Goal: Answer question/provide support: Share knowledge or assist other users

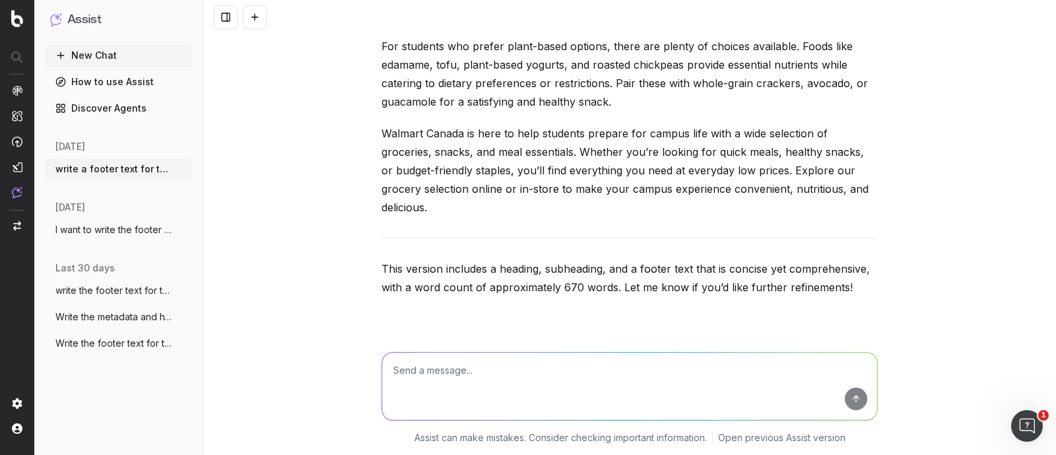
scroll to position [14568, 0]
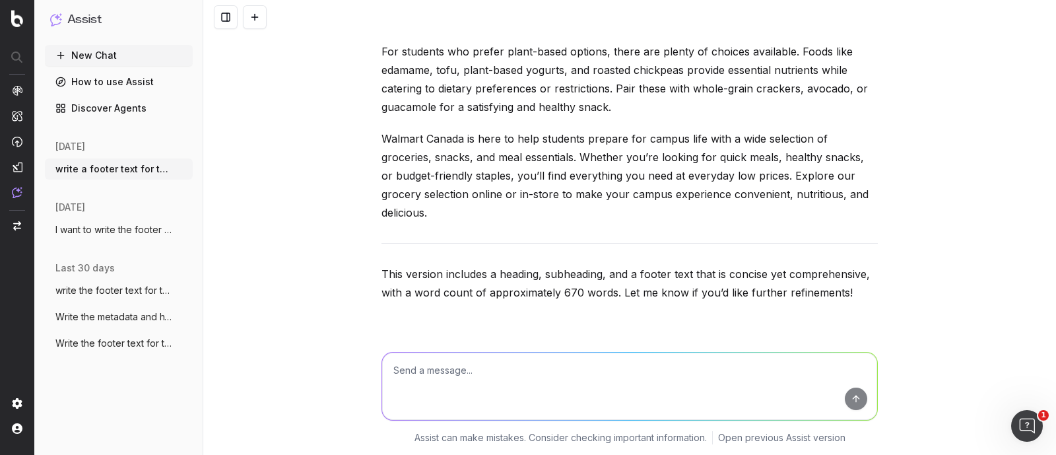
click at [511, 381] on textarea at bounding box center [629, 385] width 495 height 67
paste textarea "[URL][DOMAIN_NAME]"
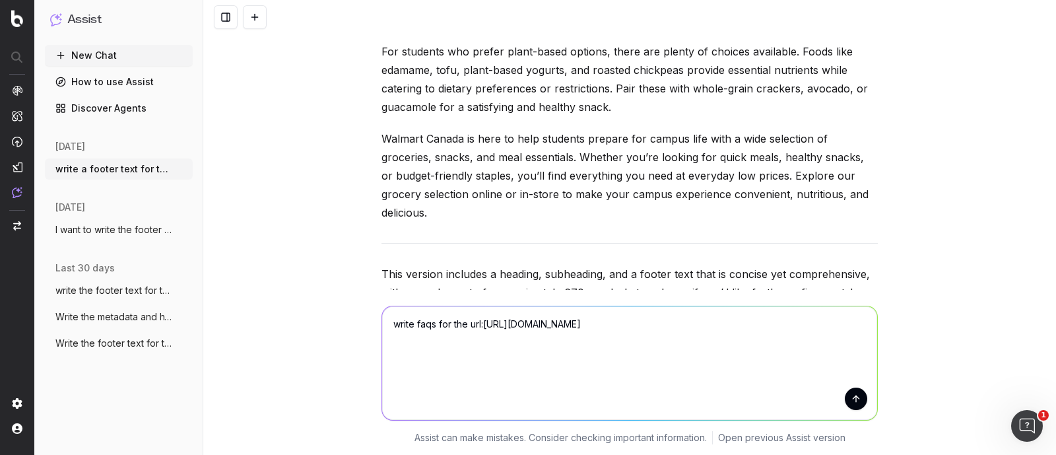
scroll to position [0, 0]
click at [478, 323] on textarea "write faqs for the url:[URL][DOMAIN_NAME]" at bounding box center [629, 362] width 495 height 113
type textarea "write faqs for the url: [URL][DOMAIN_NAME]"
click at [852, 398] on button "submit" at bounding box center [856, 398] width 22 height 22
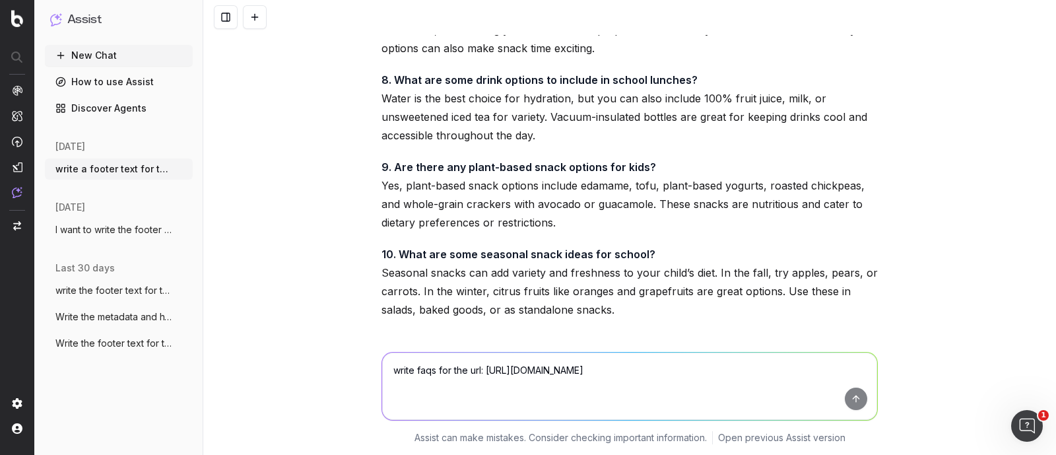
scroll to position [17212, 0]
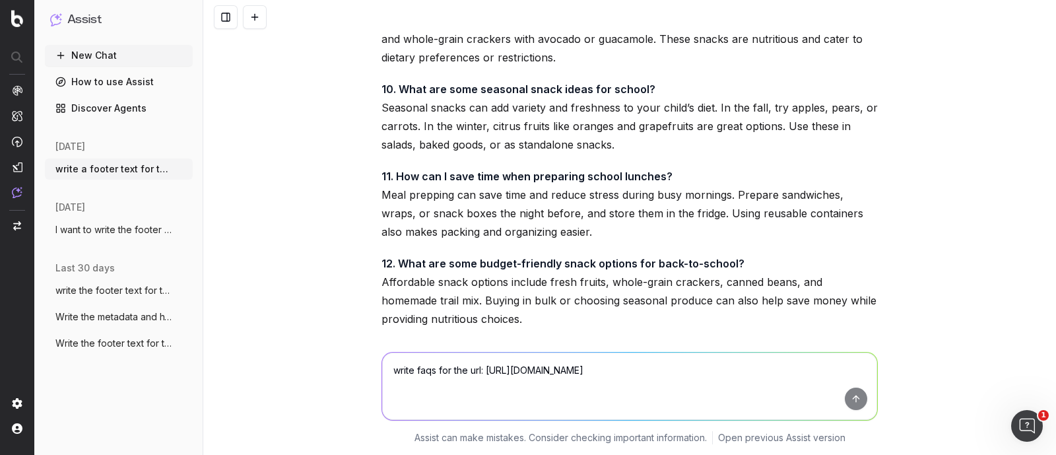
click at [433, 374] on textarea "write faqs for the url: [URL][DOMAIN_NAME]" at bounding box center [629, 385] width 495 height 67
paste textarea "A balanced lunchbox should include a mix of carbohydrates, proteins, and health…"
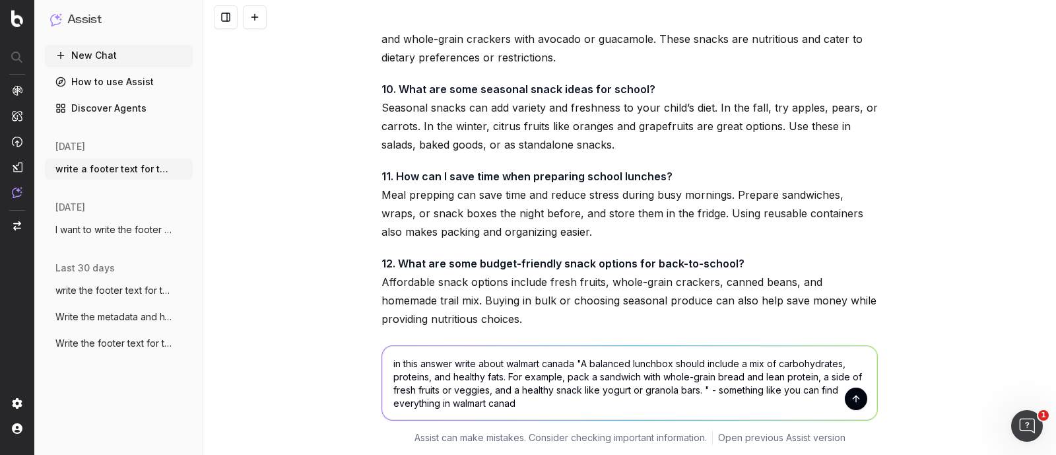
type textarea "in this answer write about walmart canada "A balanced lunchbox should include a…"
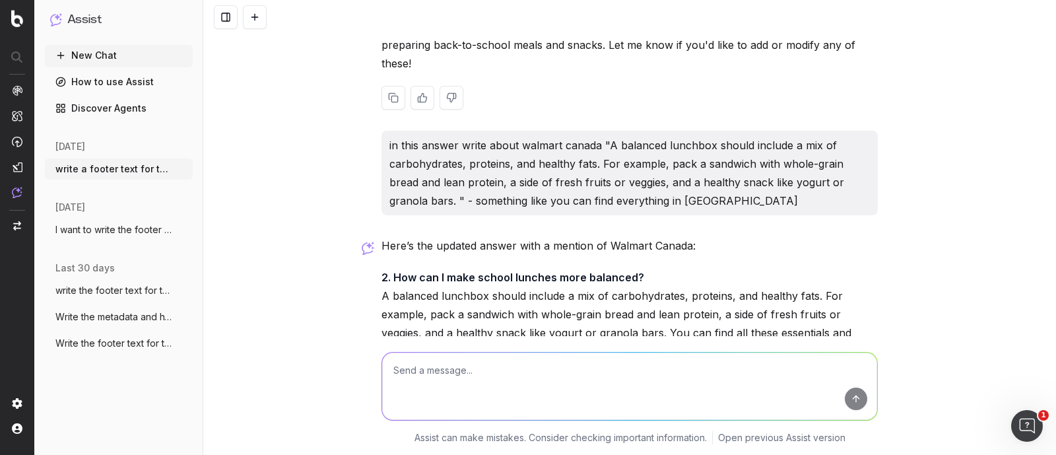
scroll to position [17605, 0]
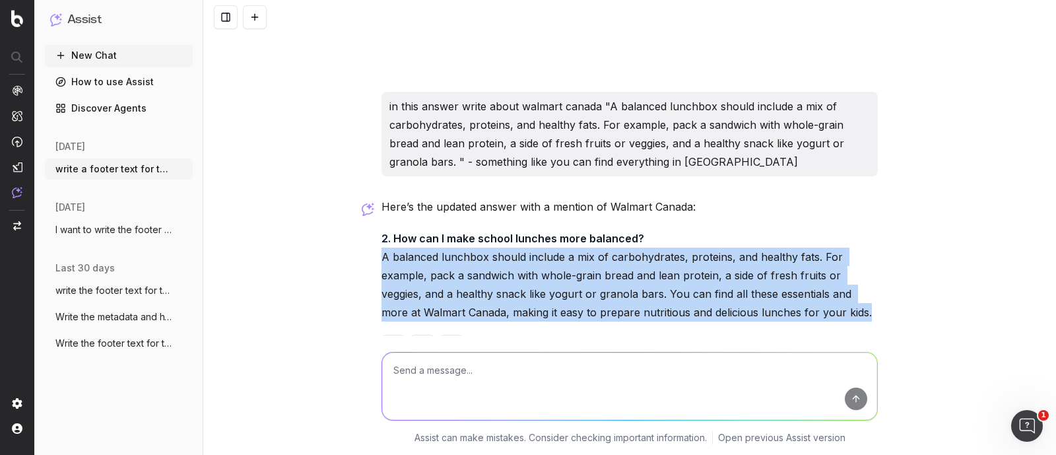
drag, startPoint x: 837, startPoint y: 270, endPoint x: 377, endPoint y: 216, distance: 463.7
click at [381, 229] on p "2. How can I make school lunches more balanced? A balanced lunchbox should incl…" at bounding box center [629, 275] width 496 height 92
copy p "A balanced lunchbox should include a mix of carbohydrates, proteins, and health…"
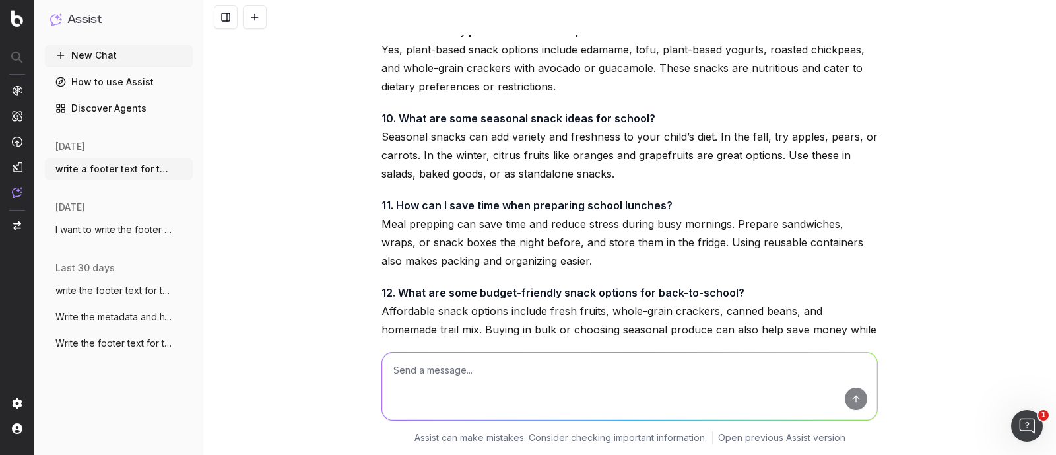
scroll to position [17193, 0]
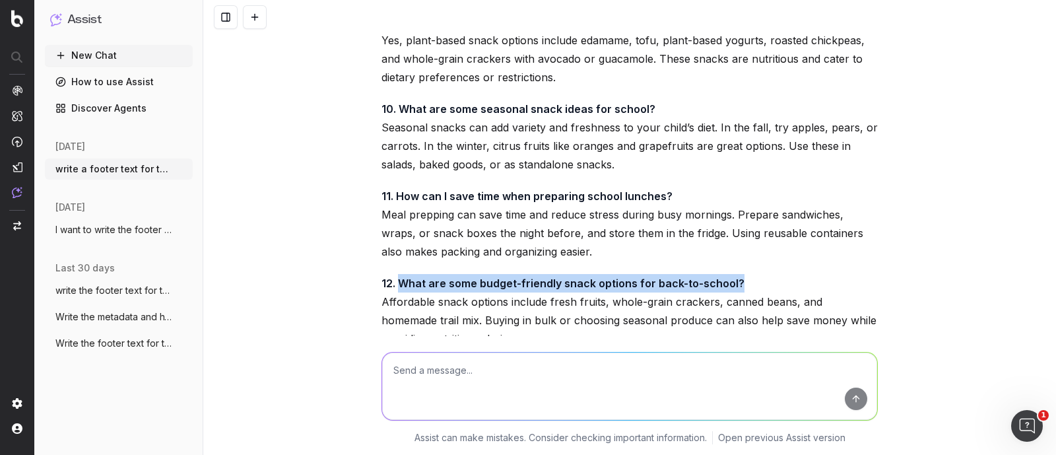
drag, startPoint x: 393, startPoint y: 240, endPoint x: 759, endPoint y: 229, distance: 366.4
copy strong "What are some budget-friendly snack options for back-to-school?"
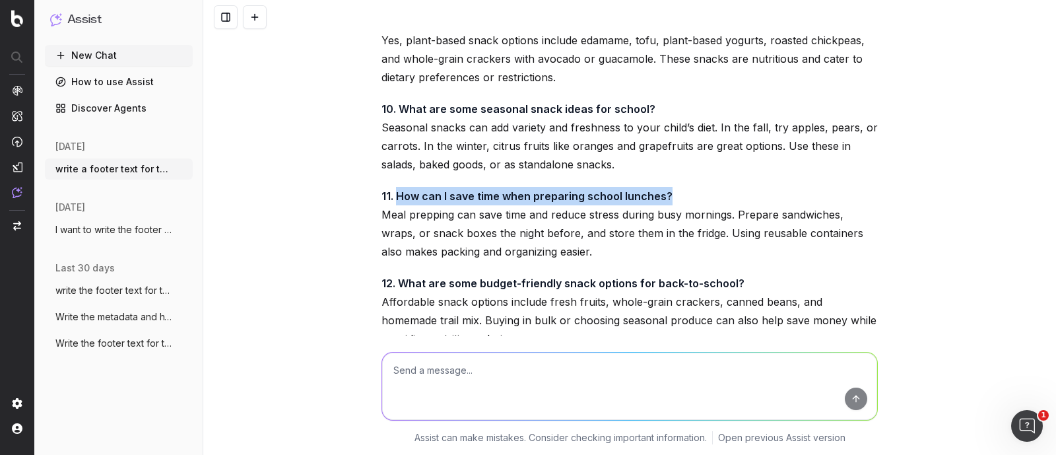
drag, startPoint x: 391, startPoint y: 150, endPoint x: 670, endPoint y: 136, distance: 280.1
copy strong "How can I save time when preparing school lunches?"
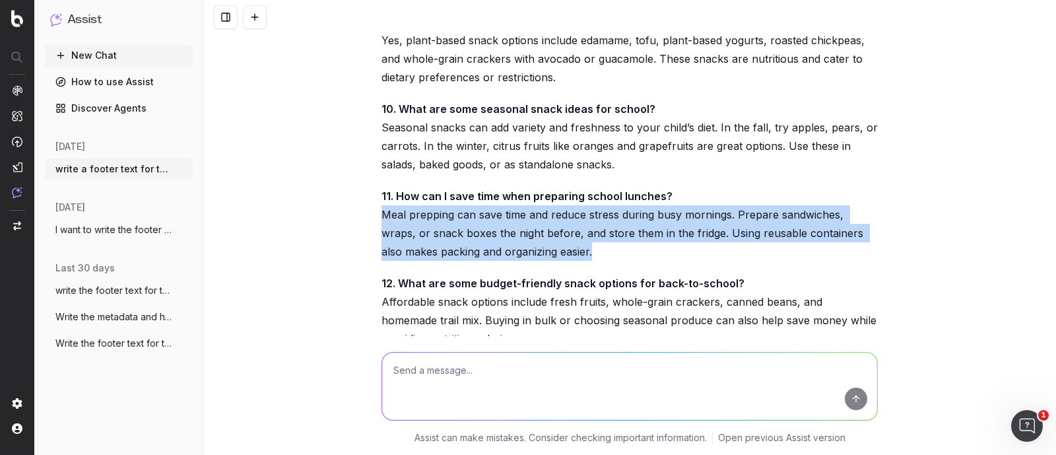
drag, startPoint x: 373, startPoint y: 166, endPoint x: 573, endPoint y: 212, distance: 205.1
copy p "Meal prepping can save time and reduce stress during busy mornings. Prepare san…"
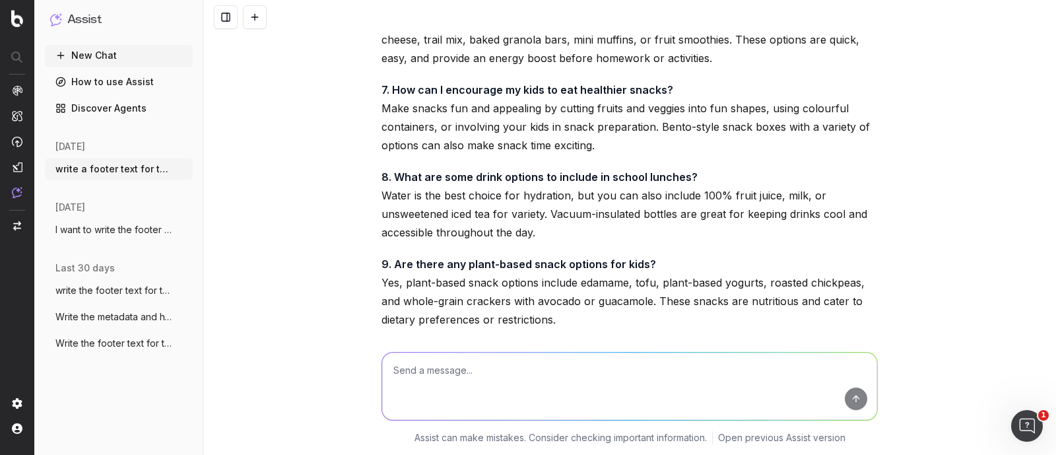
scroll to position [16863, 0]
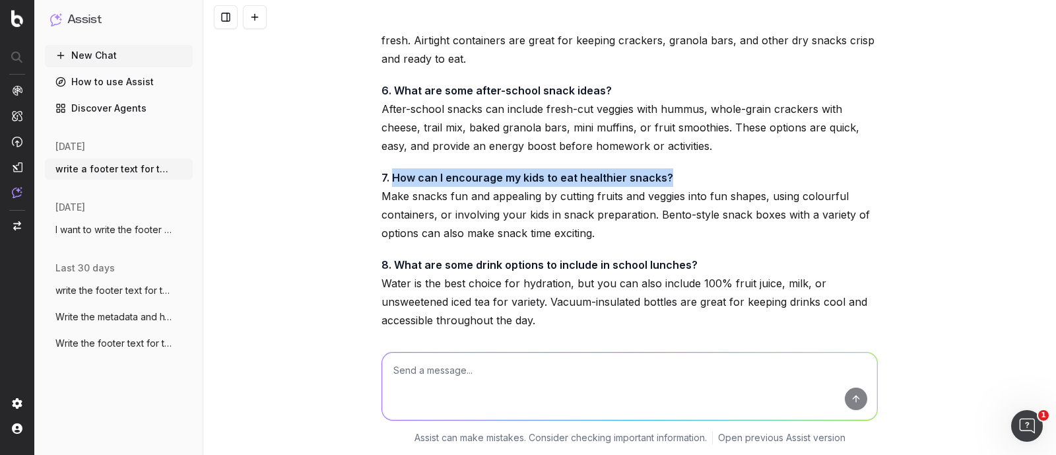
drag, startPoint x: 666, startPoint y: 133, endPoint x: 385, endPoint y: 137, distance: 281.1
click at [385, 168] on p "7. How can I encourage my kids to eat healthier snacks? Make snacks fun and app…" at bounding box center [629, 205] width 496 height 74
copy strong "How can I encourage my kids to eat healthier snacks?"
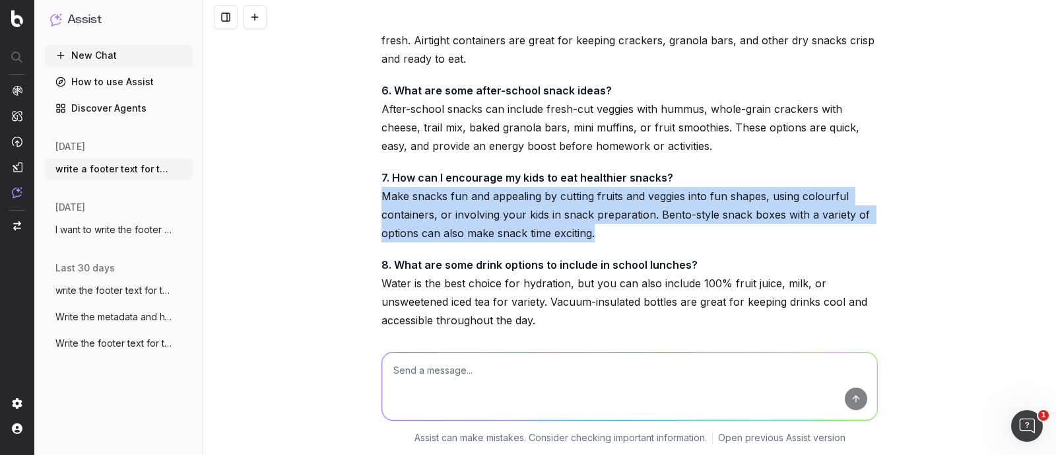
drag, startPoint x: 374, startPoint y: 154, endPoint x: 595, endPoint y: 186, distance: 223.3
copy p "Make snacks fun and appealing by cutting fruits and veggies into fun shapes, us…"
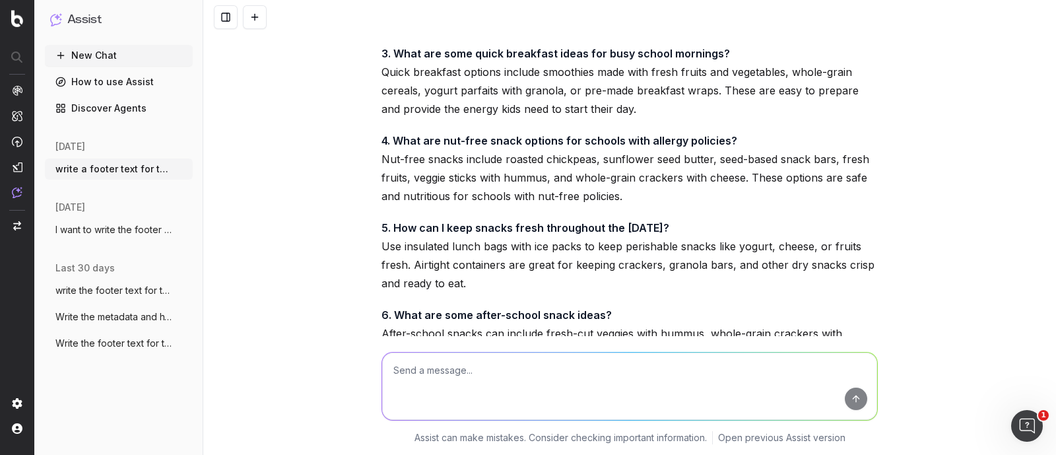
scroll to position [16615, 0]
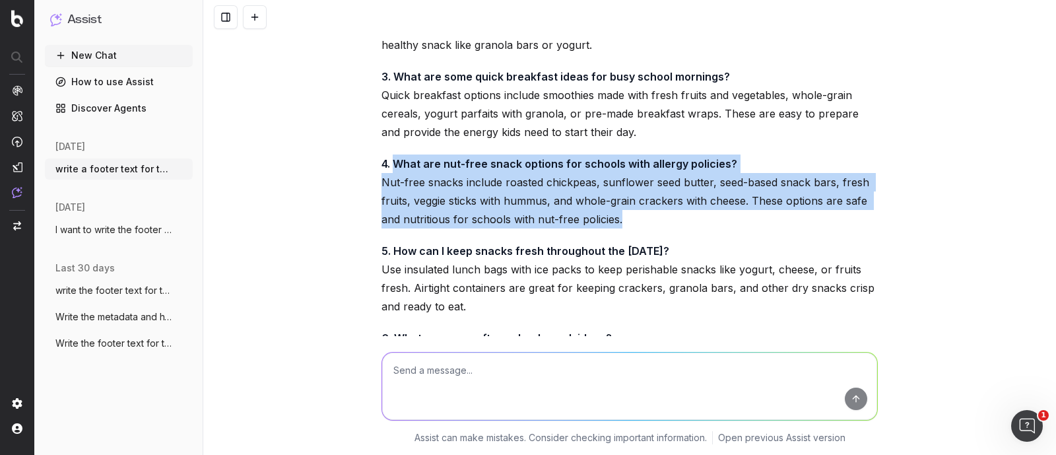
drag, startPoint x: 629, startPoint y: 176, endPoint x: 390, endPoint y: 119, distance: 245.5
click at [390, 154] on p "4. What are nut-free snack options for schools with allergy policies? Nut-free …" at bounding box center [629, 191] width 496 height 74
copy p "What are nut-free snack options for schools with allergy policies? Nut-free sna…"
click at [445, 170] on p "4. What are nut-free snack options for schools with allergy policies? Nut-free …" at bounding box center [629, 191] width 496 height 74
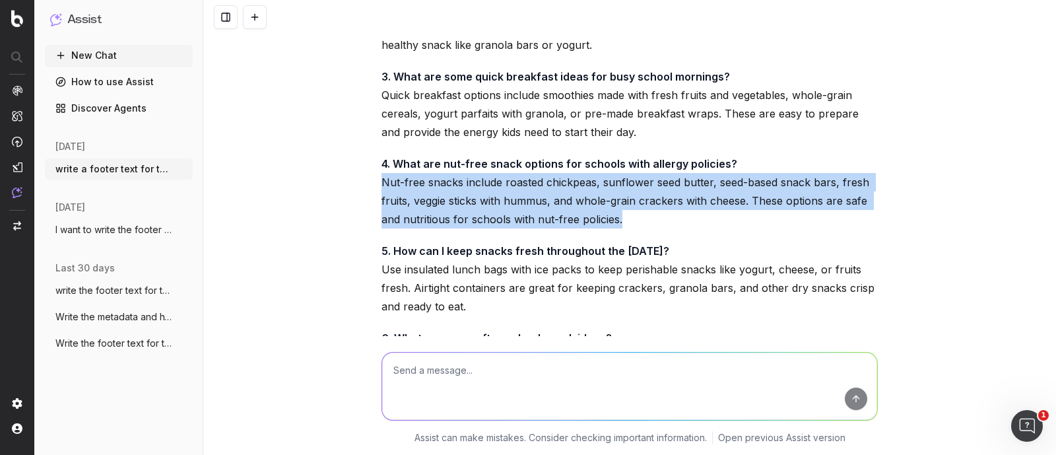
drag, startPoint x: 372, startPoint y: 137, endPoint x: 624, endPoint y: 178, distance: 254.7
copy p "Nut-free snacks include roasted chickpeas, sunflower seed butter, seed-based sn…"
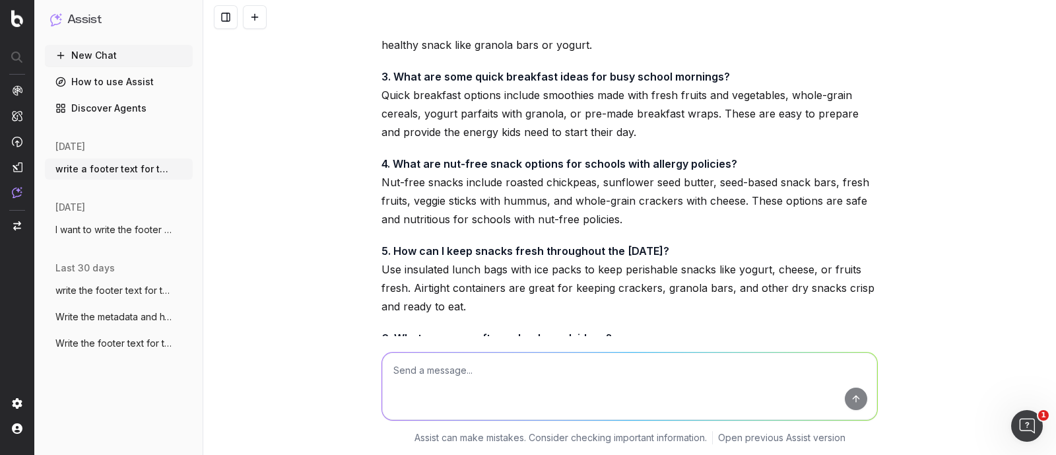
click at [431, 399] on textarea at bounding box center [629, 385] width 495 height 67
paste textarea "Nut-free snacks include roasted chickpeas, sunflower seed butter, seed-based sn…"
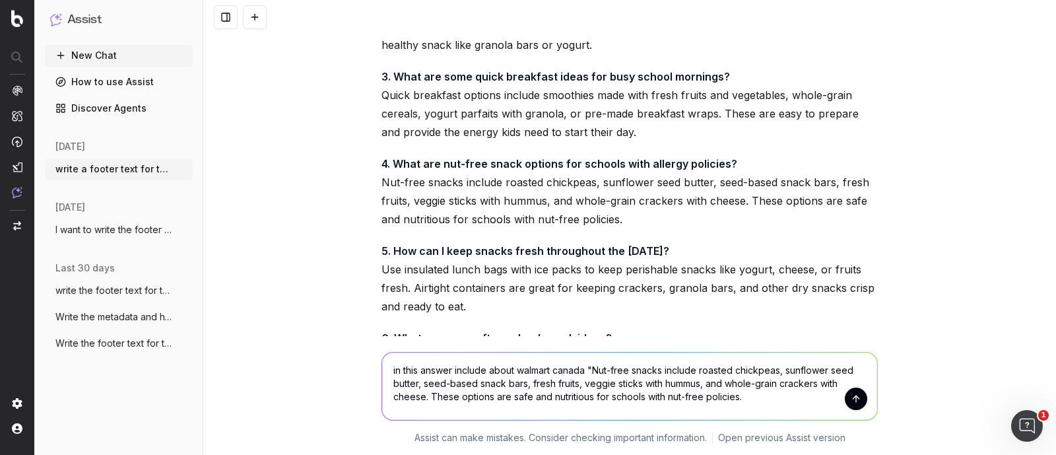
type textarea "in this answer include about walmart canada "Nut-free snacks include roasted ch…"
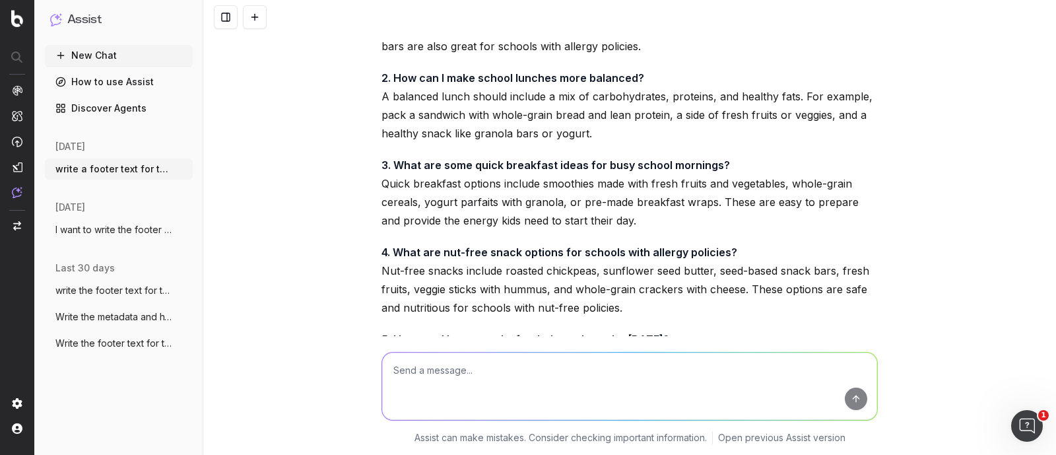
scroll to position [16450, 0]
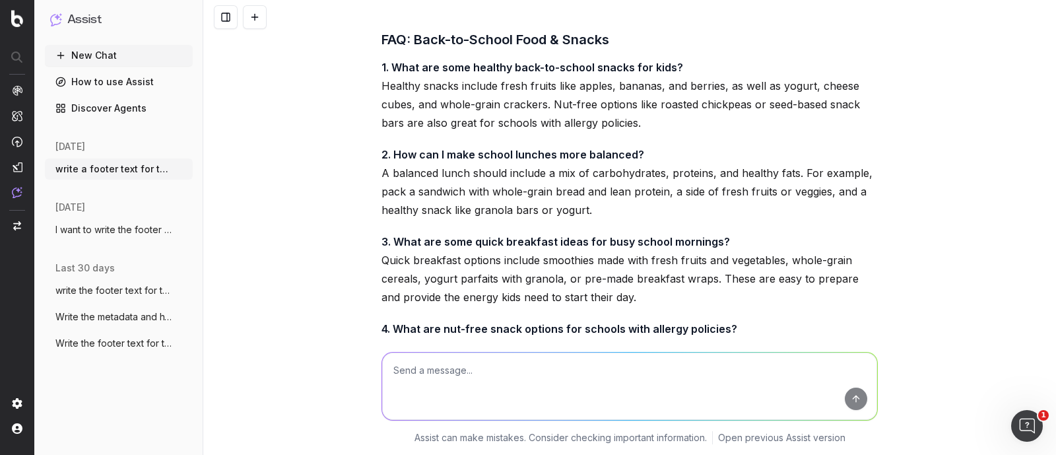
click at [455, 374] on textarea at bounding box center [629, 385] width 495 height 67
type textarea "p"
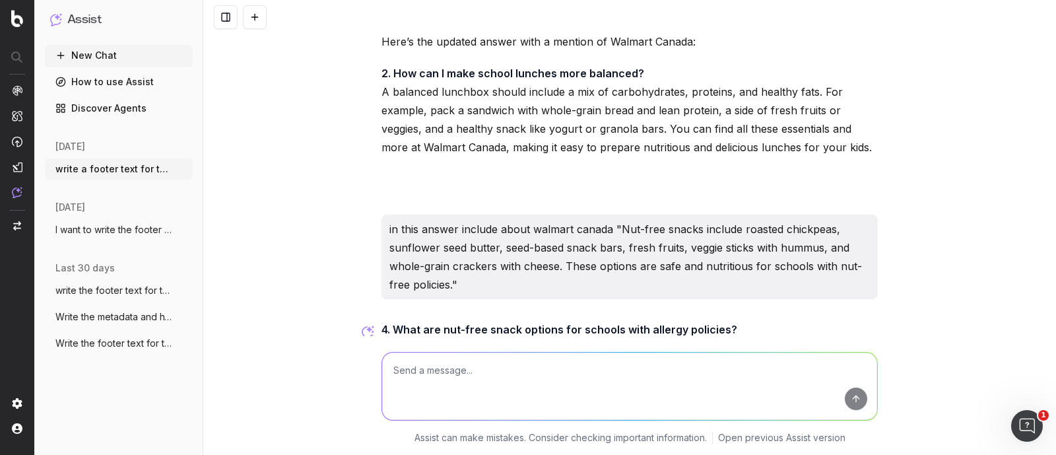
scroll to position [17879, 0]
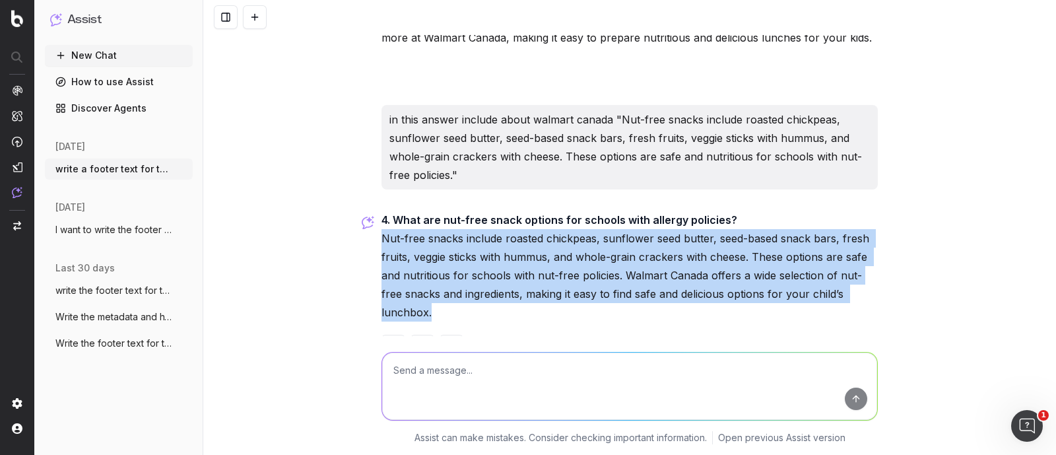
drag, startPoint x: 378, startPoint y: 195, endPoint x: 503, endPoint y: 279, distance: 151.2
click at [503, 279] on div "4. What are nut-free snack options for schools with allergy policies? Nut-free …" at bounding box center [629, 295] width 496 height 169
copy div "Nut-free snacks include roasted chickpeas, sunflower seed butter, seed-based sn…"
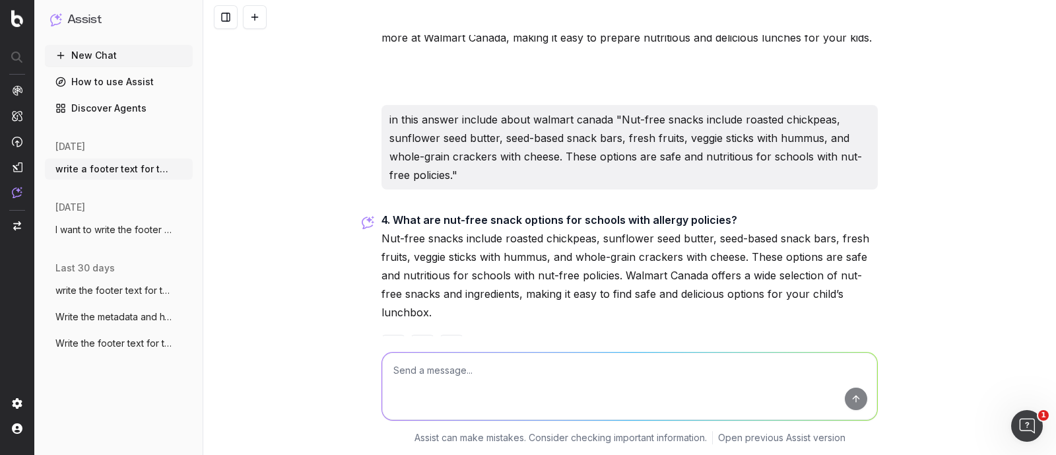
click at [432, 387] on textarea at bounding box center [629, 385] width 495 height 67
type textarea "provide some more faqs"
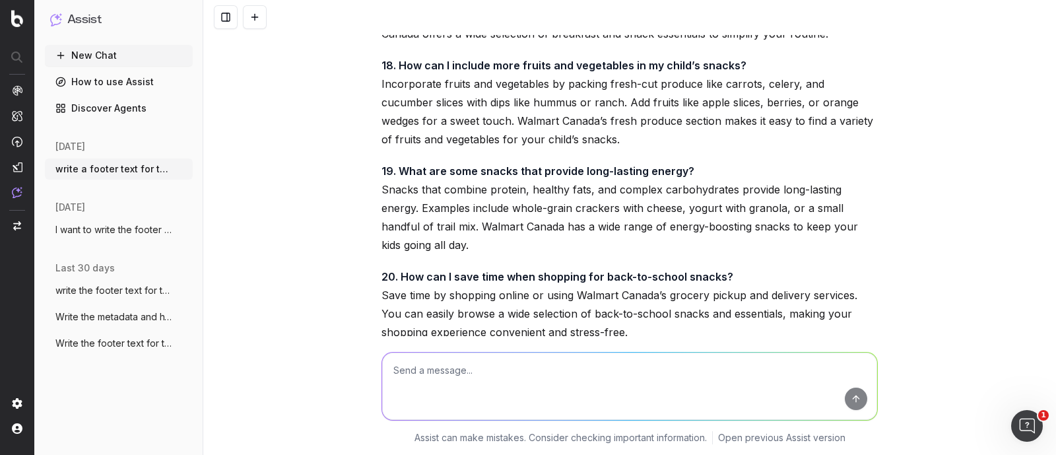
scroll to position [18869, 0]
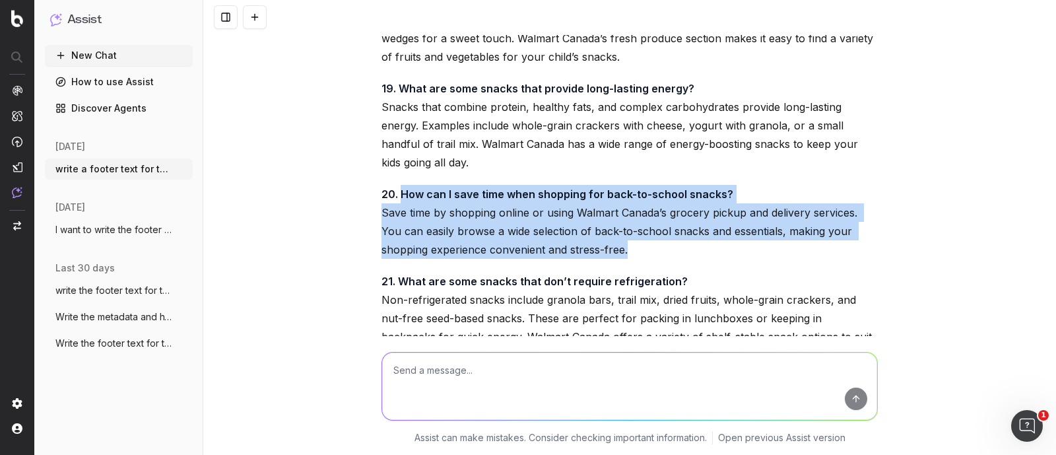
drag, startPoint x: 585, startPoint y: 171, endPoint x: 393, endPoint y: 113, distance: 201.2
click at [393, 185] on p "20. How can I save time when shopping for back-to-school snacks? Save time by s…" at bounding box center [629, 222] width 496 height 74
copy p "How can I save time when shopping for back-to-school snacks? Save time by shopp…"
click at [505, 185] on p "20. How can I save time when shopping for back-to-school snacks? Save time by s…" at bounding box center [629, 222] width 496 height 74
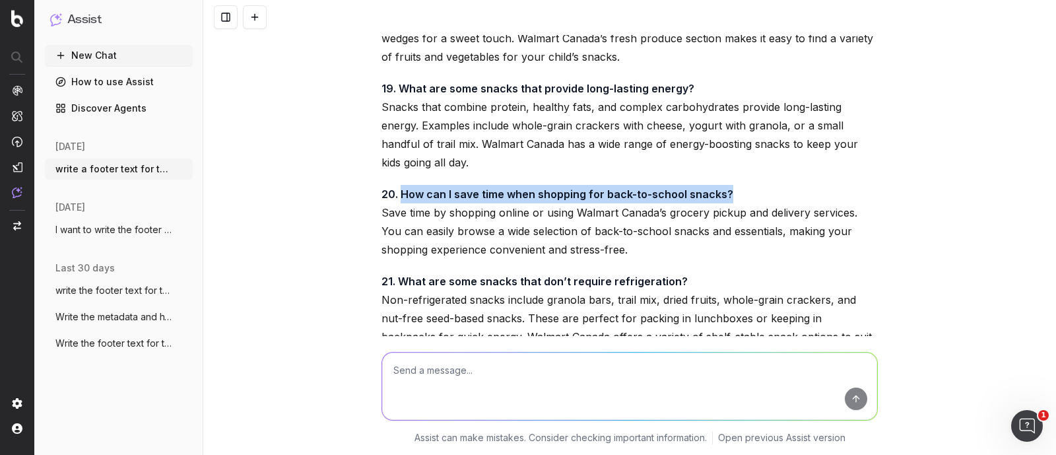
drag, startPoint x: 395, startPoint y: 112, endPoint x: 748, endPoint y: 114, distance: 352.4
click at [748, 185] on p "20. How can I save time when shopping for back-to-school snacks? Save time by s…" at bounding box center [629, 222] width 496 height 74
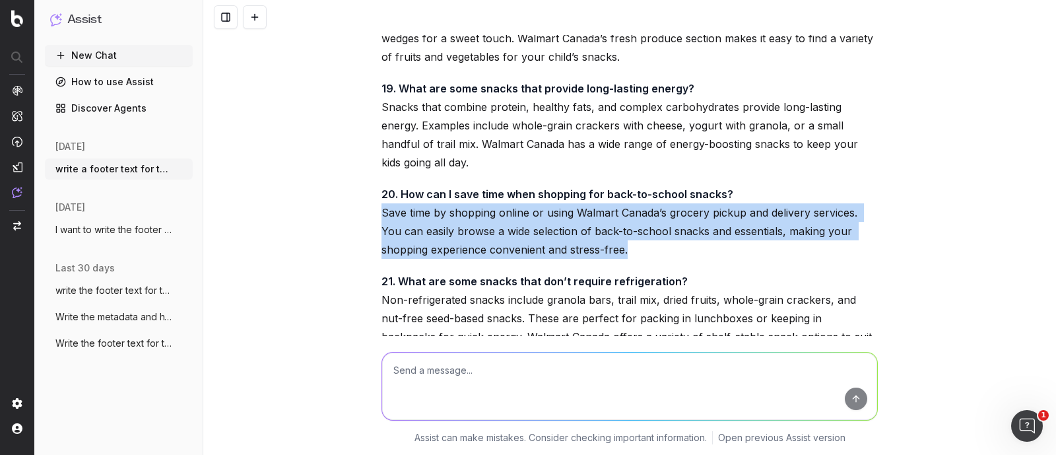
drag, startPoint x: 370, startPoint y: 130, endPoint x: 591, endPoint y: 169, distance: 223.8
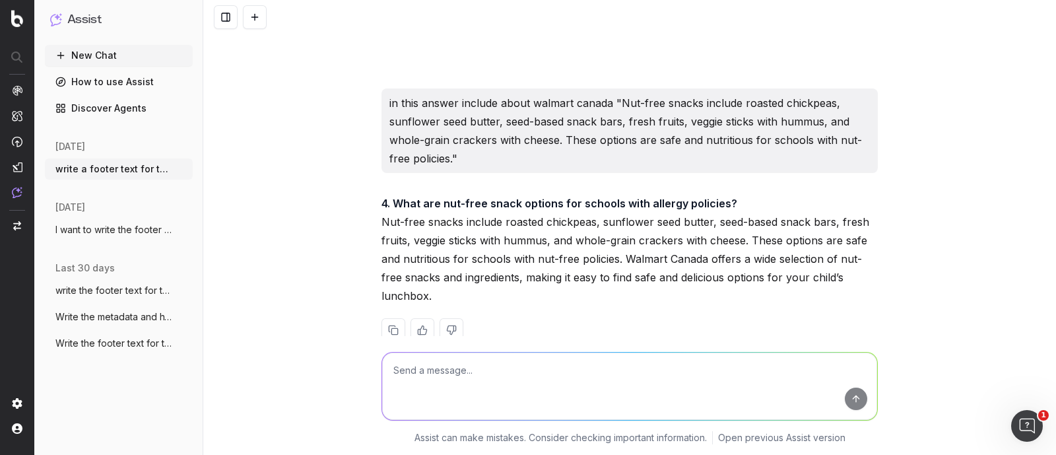
scroll to position [17797, 0]
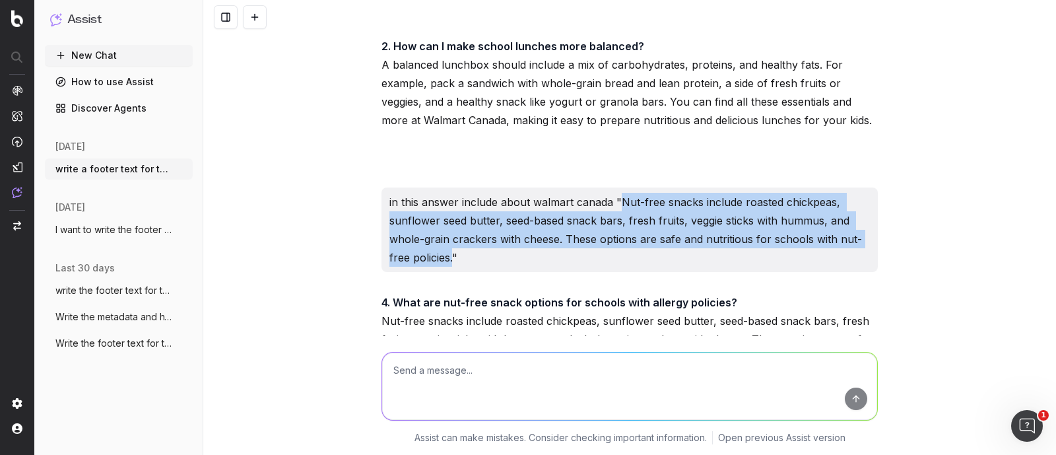
drag, startPoint x: 616, startPoint y: 158, endPoint x: 447, endPoint y: 214, distance: 178.0
click at [447, 214] on p "in this answer include about walmart canada "Nut-free snacks include roasted ch…" at bounding box center [629, 230] width 480 height 74
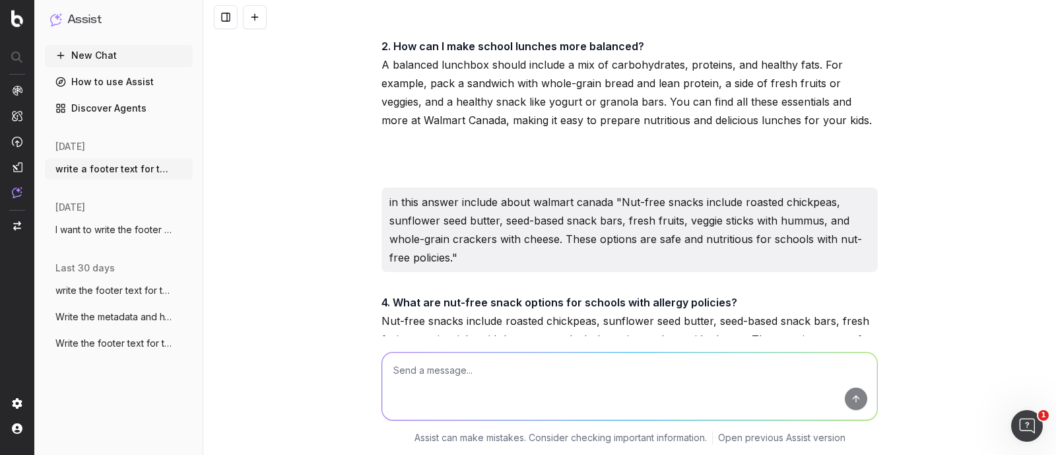
click at [439, 357] on textarea at bounding box center [629, 385] width 495 height 67
paste textarea "[URL][DOMAIN_NAME]"
type textarea "write faqs for the url: [URL][DOMAIN_NAME]"
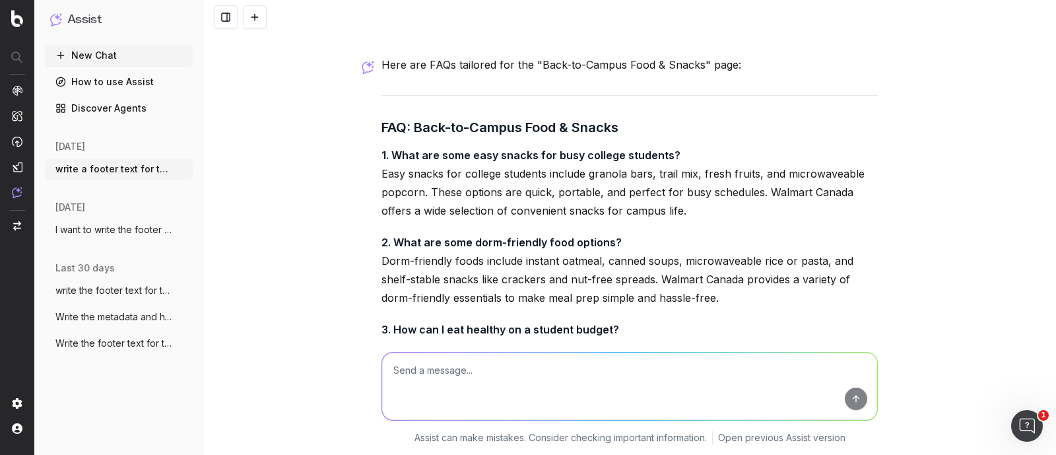
scroll to position [19545, 0]
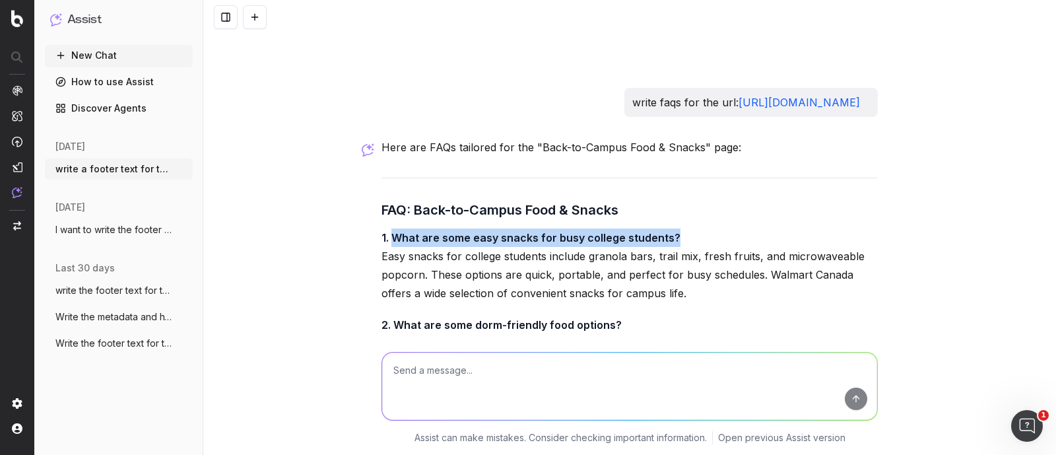
drag, startPoint x: 681, startPoint y: 152, endPoint x: 387, endPoint y: 157, distance: 294.4
click at [387, 228] on p "1. What are some easy snacks for busy college students? Easy snacks for college…" at bounding box center [629, 265] width 496 height 74
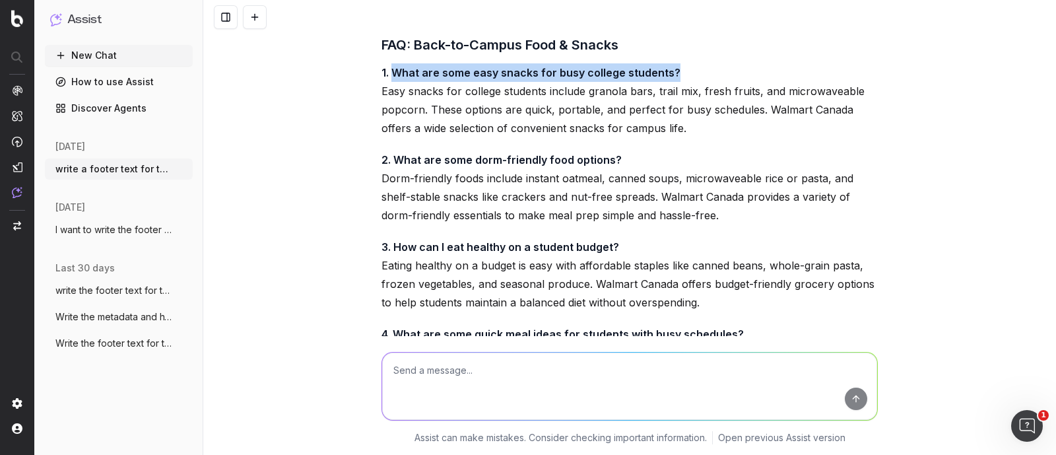
scroll to position [19792, 0]
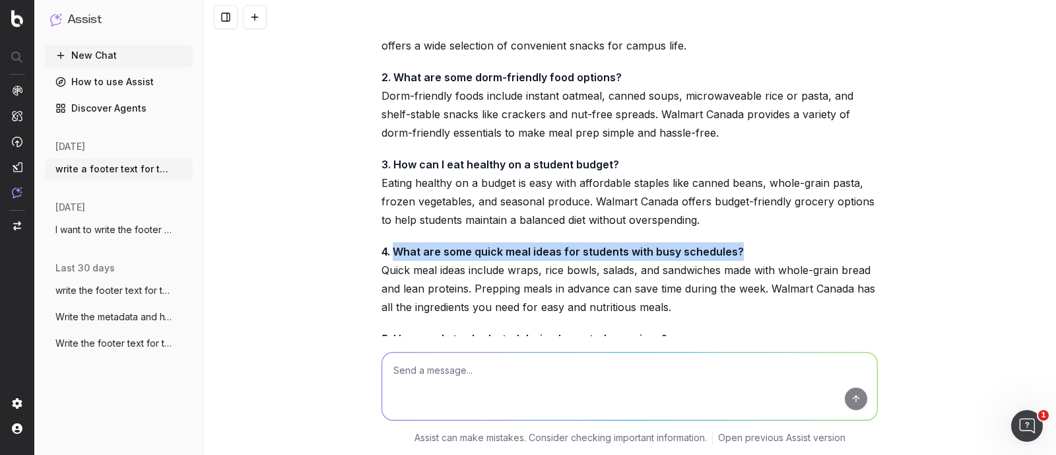
drag, startPoint x: 736, startPoint y: 168, endPoint x: 386, endPoint y: 176, distance: 350.5
click at [386, 242] on p "4. What are some quick meal ideas for students with busy schedules? Quick meal …" at bounding box center [629, 279] width 496 height 74
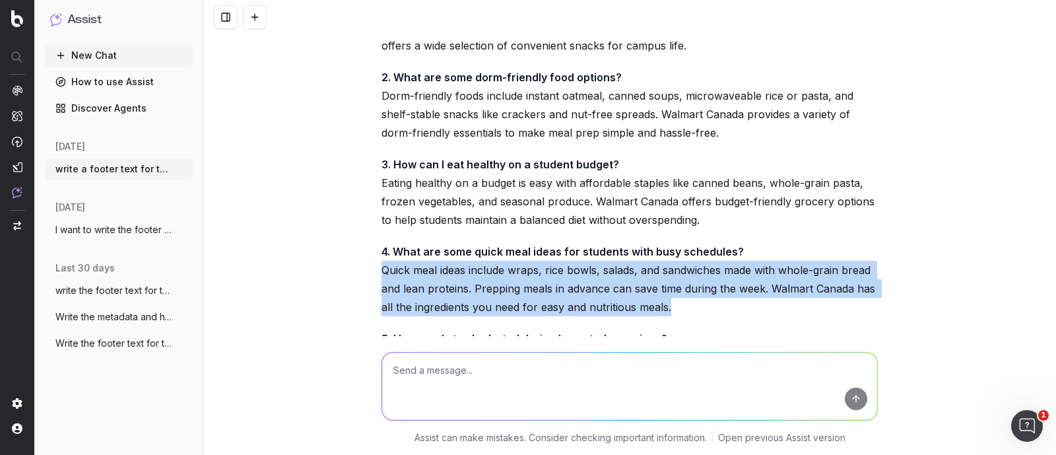
drag, startPoint x: 370, startPoint y: 189, endPoint x: 694, endPoint y: 230, distance: 327.1
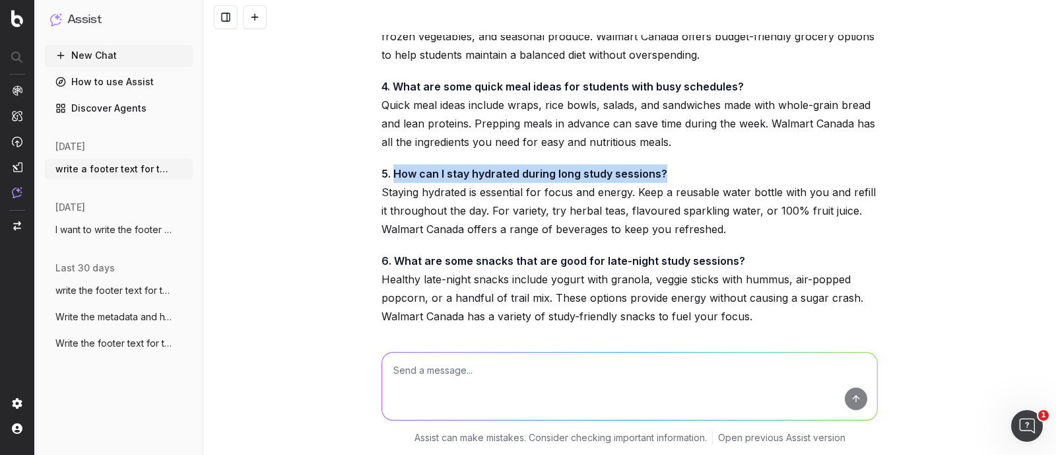
drag, startPoint x: 387, startPoint y: 90, endPoint x: 669, endPoint y: 98, distance: 281.9
click at [669, 164] on p "5. How can I stay hydrated during long study sessions? Staying hydrated is esse…" at bounding box center [629, 201] width 496 height 74
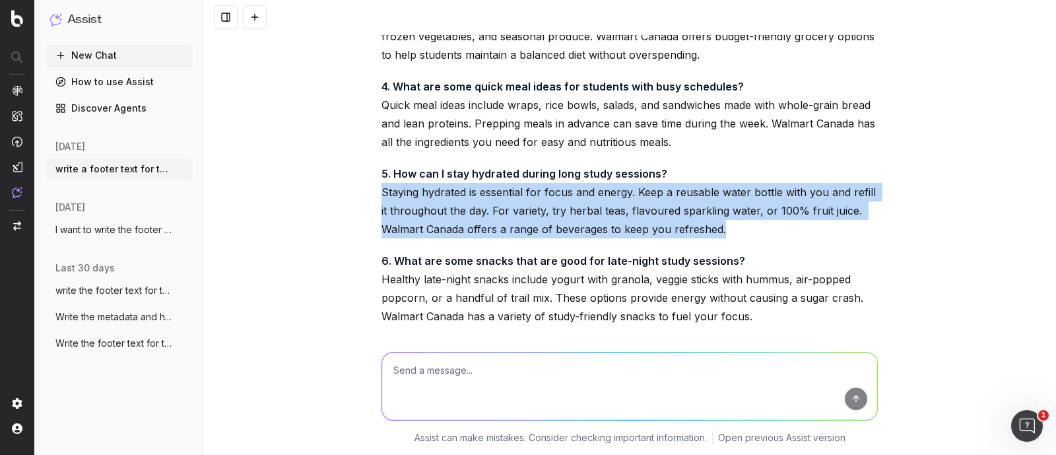
drag, startPoint x: 375, startPoint y: 111, endPoint x: 725, endPoint y: 150, distance: 352.0
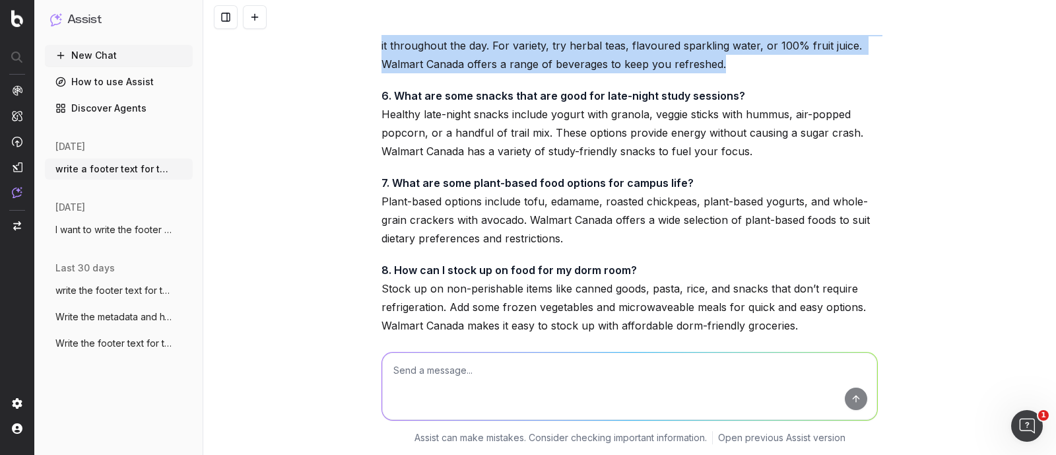
scroll to position [20205, 0]
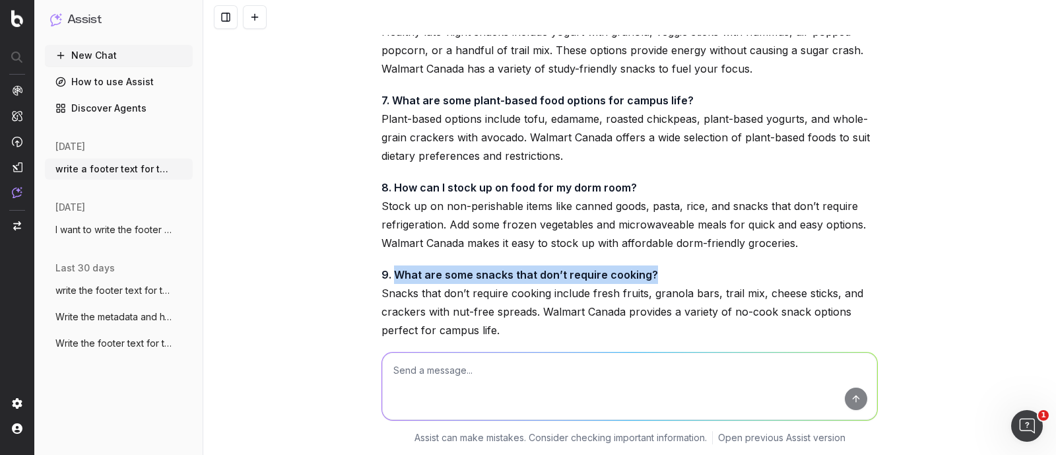
drag, startPoint x: 663, startPoint y: 188, endPoint x: 388, endPoint y: 192, distance: 274.5
click at [388, 265] on p "9. What are some snacks that don’t require cooking? Snacks that don’t require c…" at bounding box center [629, 302] width 496 height 74
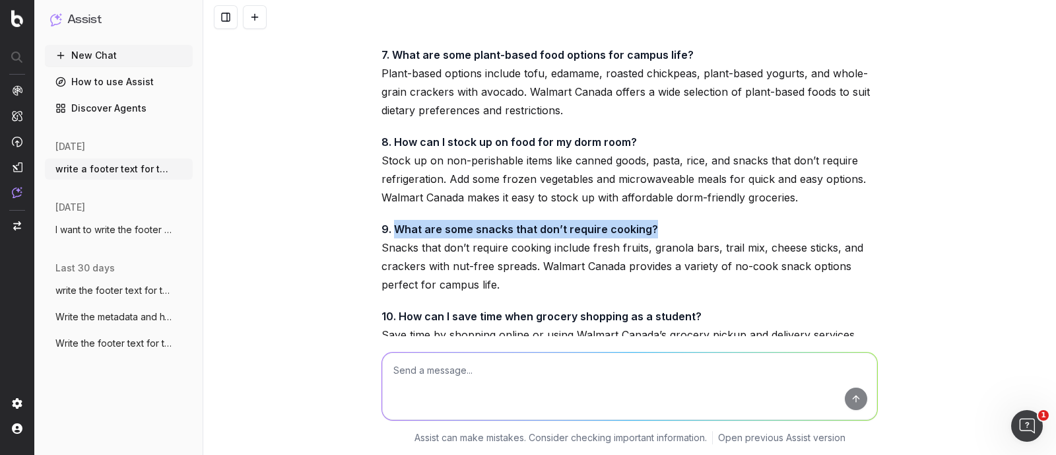
scroll to position [20287, 0]
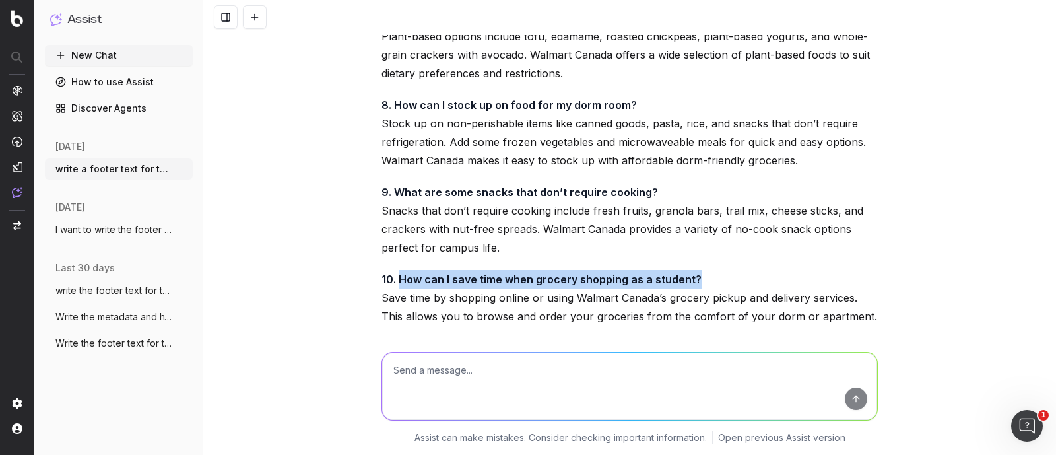
drag, startPoint x: 393, startPoint y: 193, endPoint x: 712, endPoint y: 189, distance: 319.4
click at [712, 270] on p "10. How can I save time when grocery shopping as a student? Save time by shoppi…" at bounding box center [629, 297] width 496 height 55
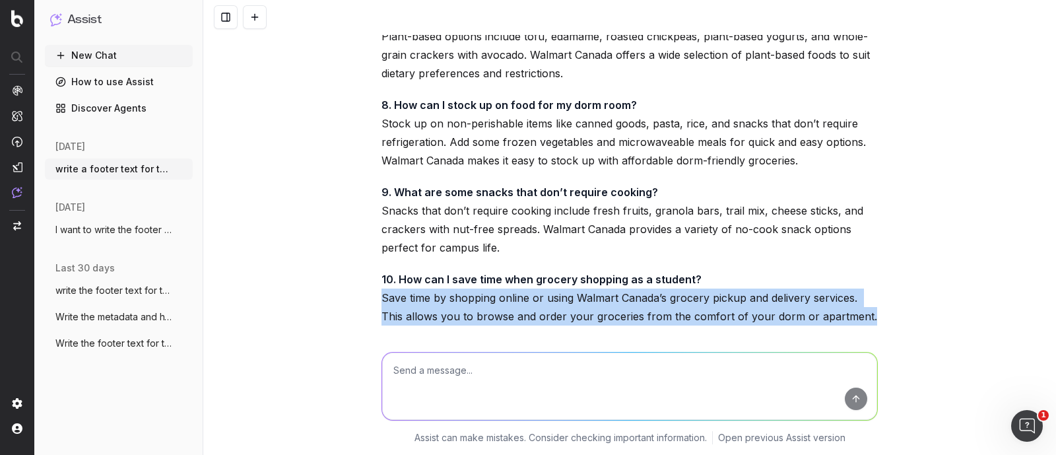
drag, startPoint x: 401, startPoint y: 219, endPoint x: 856, endPoint y: 236, distance: 455.6
click at [856, 270] on p "10. How can I save time when grocery shopping as a student? Save time by shoppi…" at bounding box center [629, 297] width 496 height 55
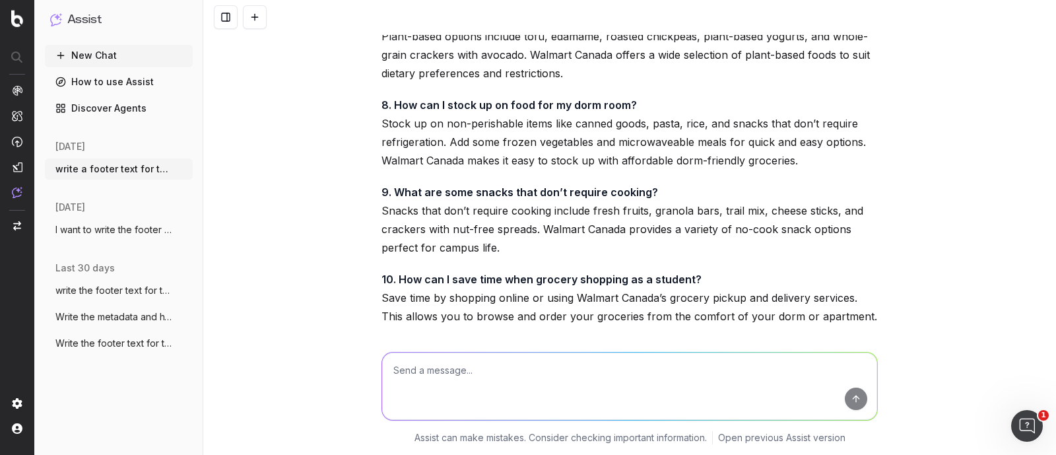
click at [492, 386] on textarea at bounding box center [629, 385] width 495 height 67
paste textarea "Save time by shopping online or using Walmart Canada’s grocery pickup and deliv…"
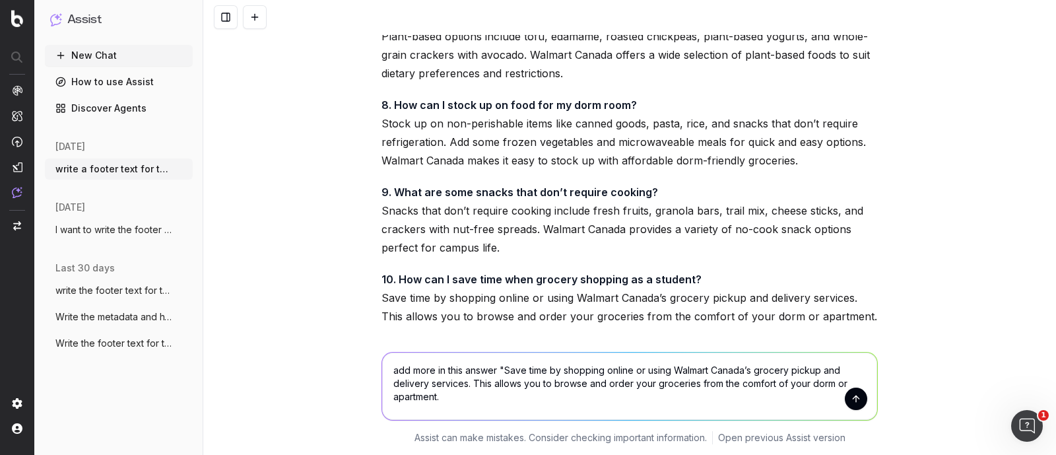
type textarea "add more in this answer "Save time by shopping online or using Walmart Canada’s…"
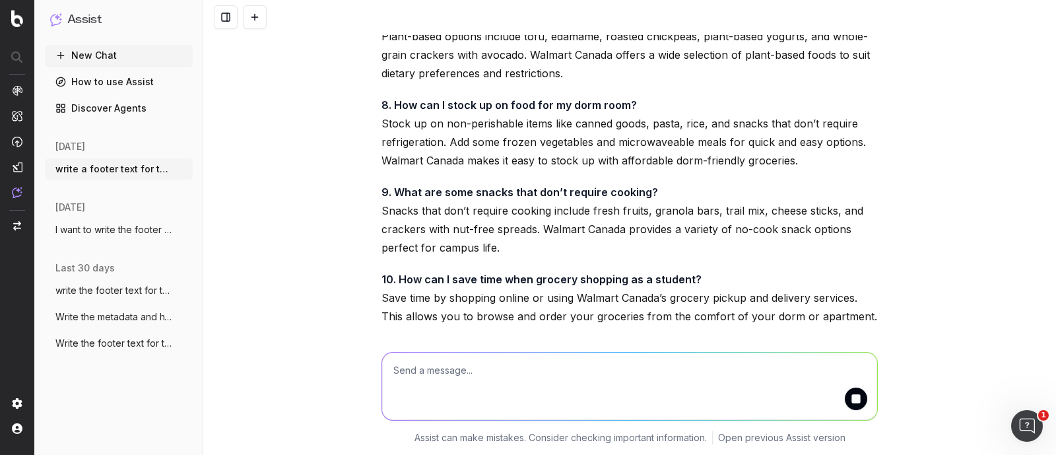
scroll to position [20370, 0]
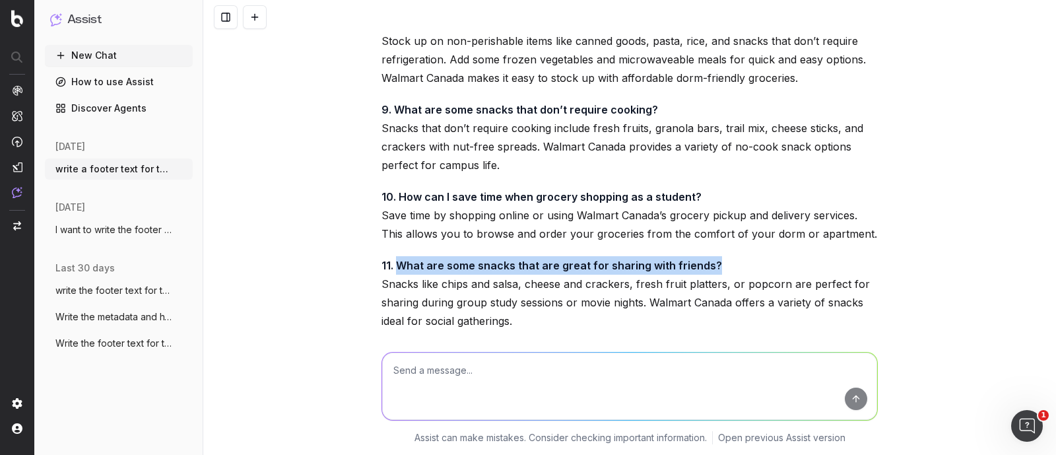
drag, startPoint x: 391, startPoint y: 180, endPoint x: 718, endPoint y: 176, distance: 327.3
click at [718, 256] on p "11. What are some snacks that are great for sharing with friends? Snacks like c…" at bounding box center [629, 293] width 496 height 74
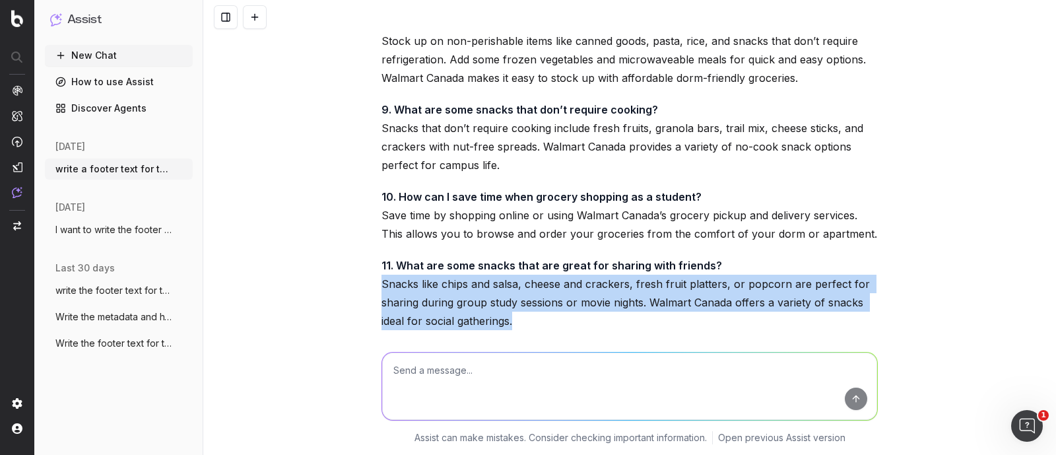
drag, startPoint x: 370, startPoint y: 201, endPoint x: 531, endPoint y: 234, distance: 165.1
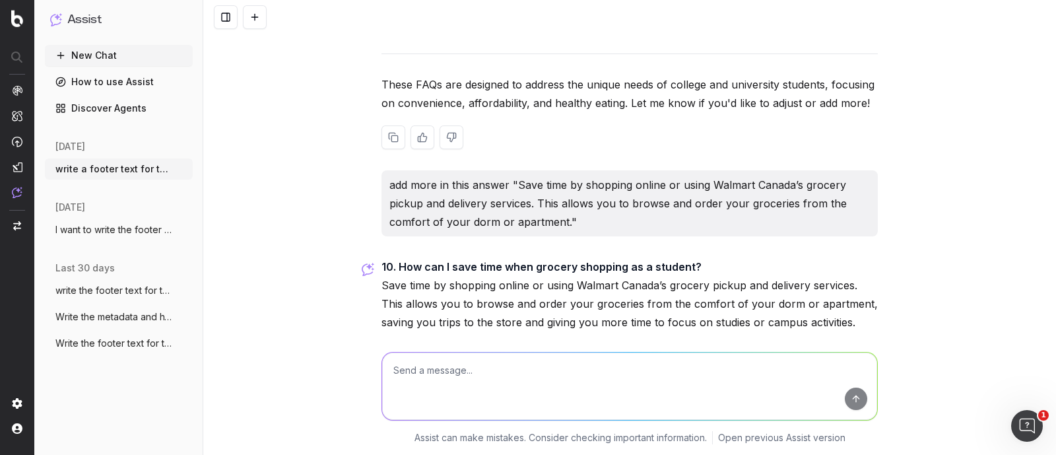
scroll to position [21304, 0]
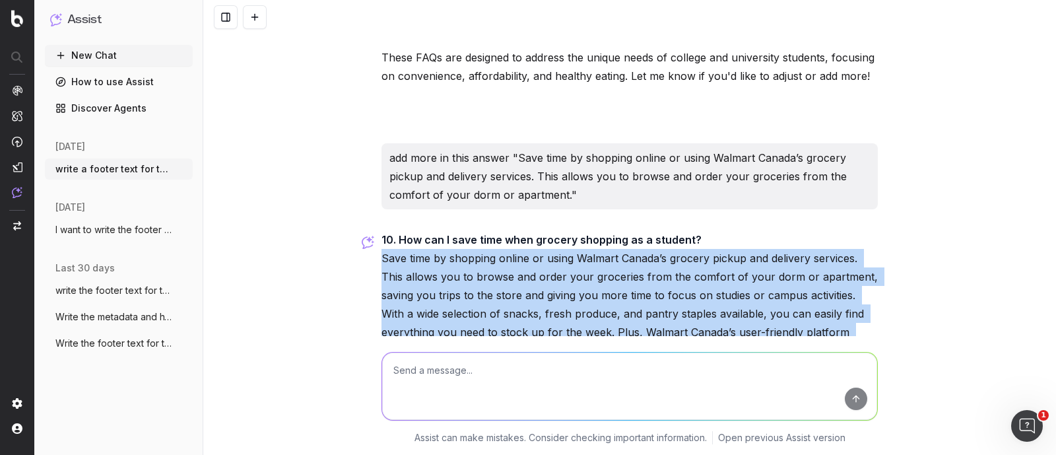
drag, startPoint x: 377, startPoint y: 177, endPoint x: 664, endPoint y: 267, distance: 300.3
click at [664, 267] on p "10. How can I save time when grocery shopping as a student? Save time by shoppi…" at bounding box center [629, 294] width 496 height 129
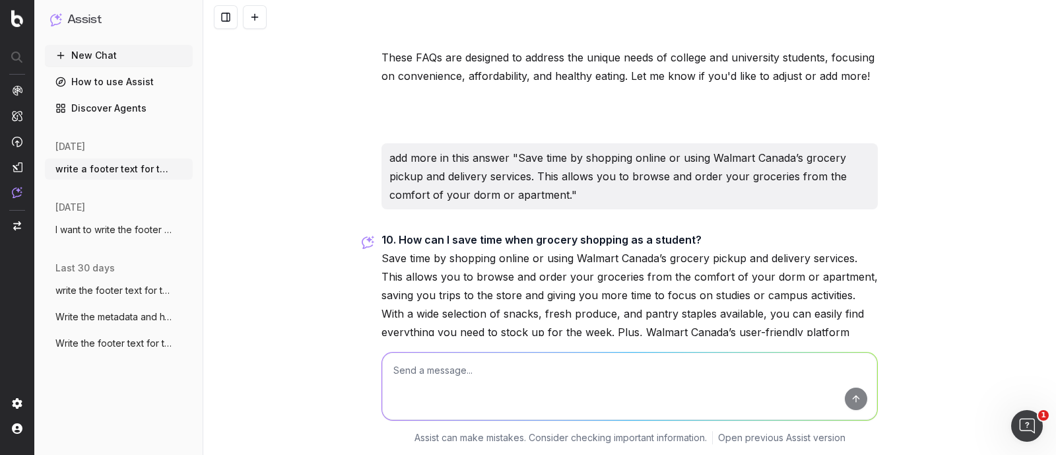
click at [473, 381] on textarea at bounding box center [629, 385] width 495 height 67
type textarea "use walmart [GEOGRAPHIC_DATA] only one time"
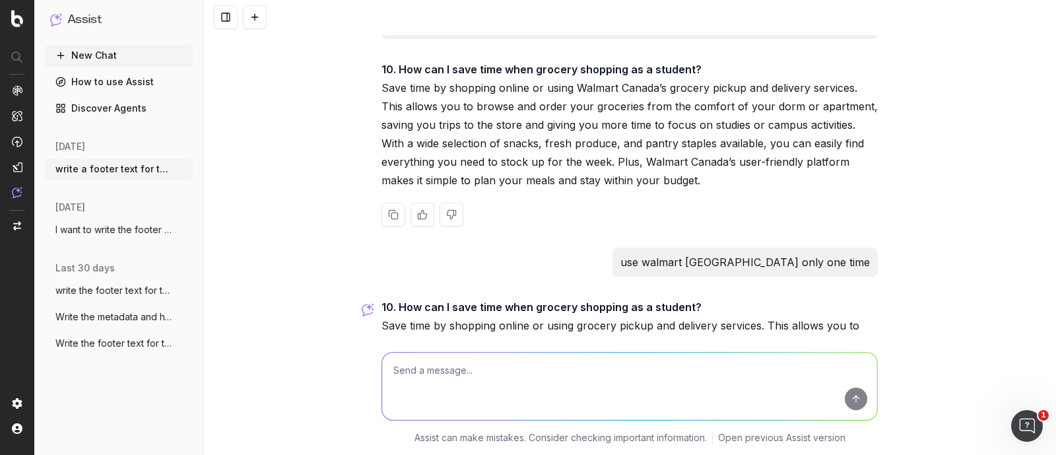
scroll to position [21542, 0]
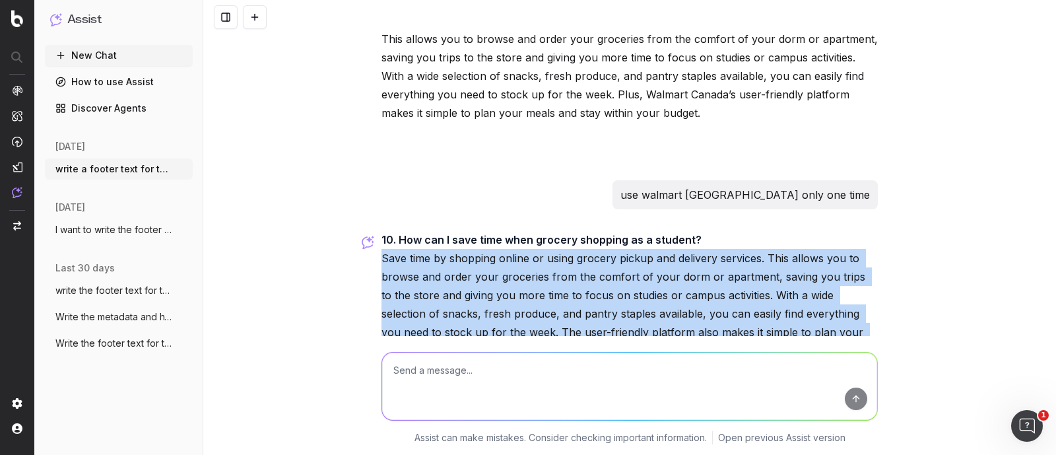
drag, startPoint x: 818, startPoint y: 269, endPoint x: 371, endPoint y: 183, distance: 454.9
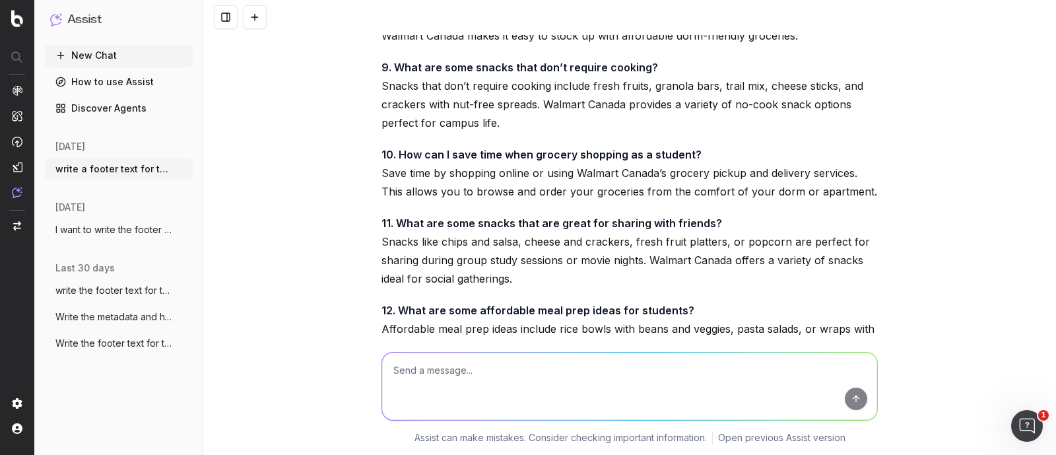
scroll to position [20387, 0]
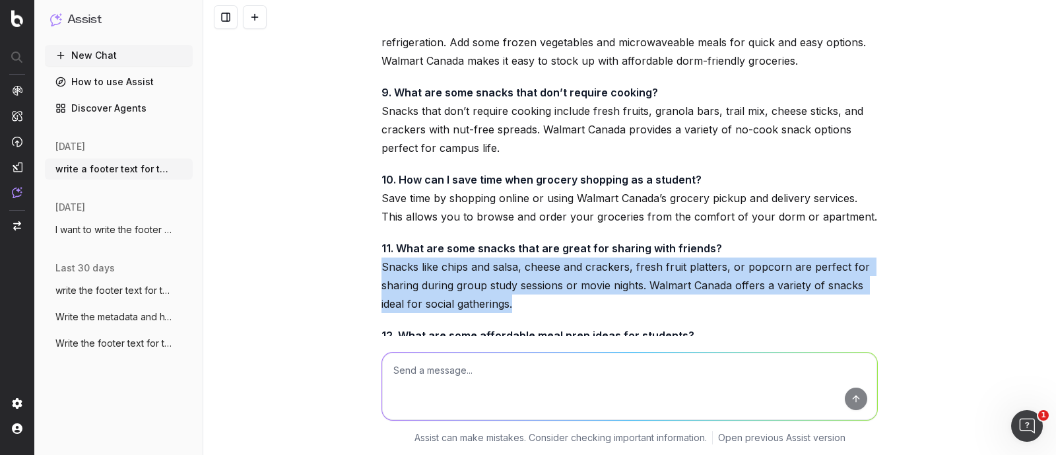
drag, startPoint x: 509, startPoint y: 215, endPoint x: 357, endPoint y: 181, distance: 156.2
click at [357, 181] on div "write a footer text for the url: [URL][DOMAIN_NAME] - The footer content should…" at bounding box center [629, 227] width 853 height 455
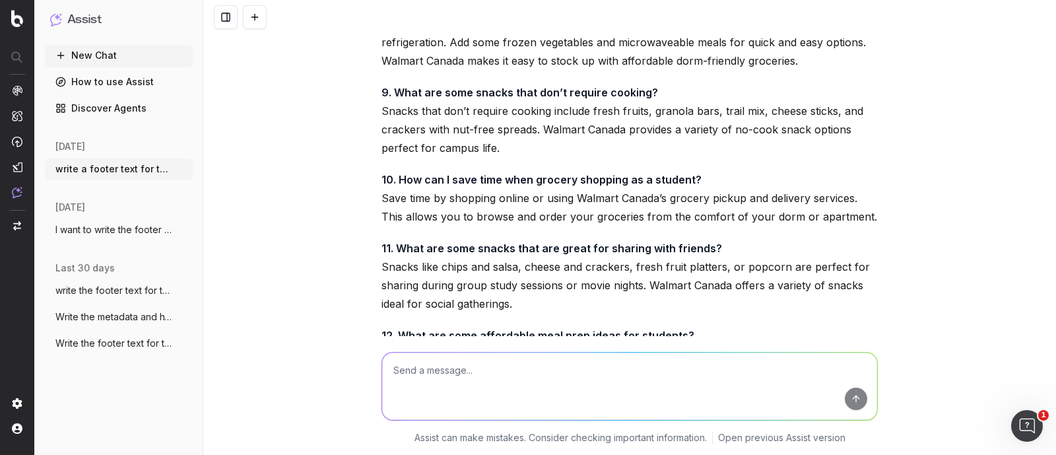
click at [447, 368] on textarea at bounding box center [629, 385] width 495 height 67
paste textarea "Snacks like chips and salsa, cheese and crackers, fresh fruit platters, or popc…"
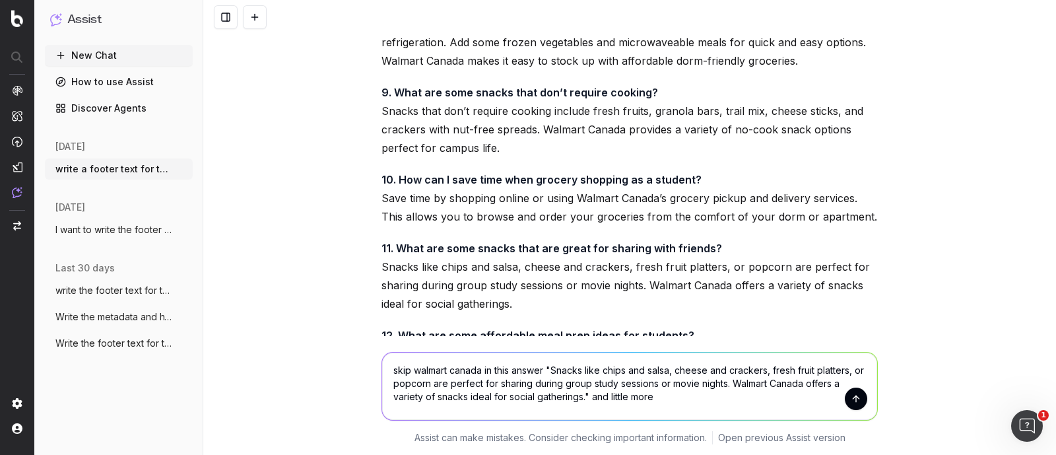
type textarea "skip walmart canada in this answer "Snacks like chips and salsa, cheese and cra…"
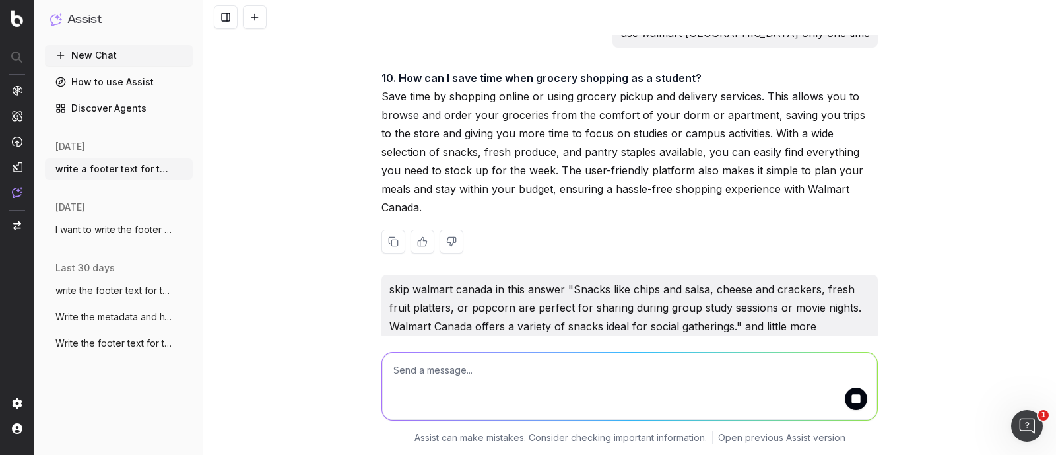
scroll to position [21722, 0]
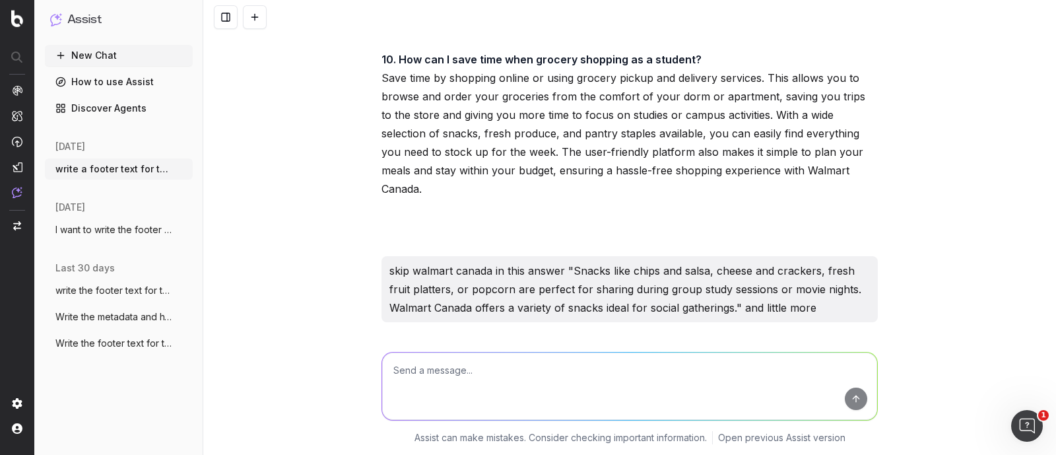
drag, startPoint x: 365, startPoint y: 272, endPoint x: 752, endPoint y: 329, distance: 391.6
click at [752, 329] on div "write a footer text for the url: [URL][DOMAIN_NAME] - The footer content should…" at bounding box center [629, 227] width 853 height 455
click at [427, 404] on textarea at bounding box center [629, 385] width 495 height 67
type textarea "a"
paste textarea "Quick meal ideas include wraps, rice bowls, salads, and sandwiches made with wh…"
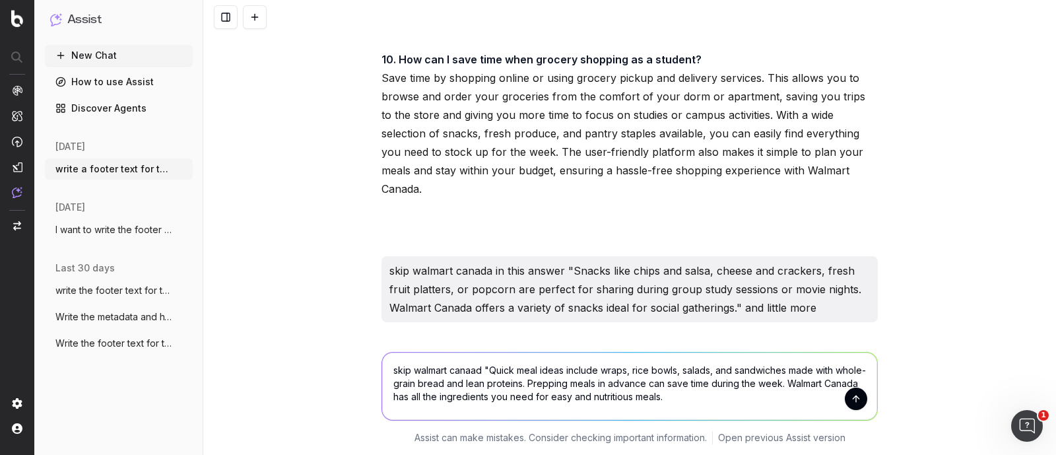
type textarea "skip walmart canaad "Quick meal ideas include wraps, rice bowls, salads, and sa…"
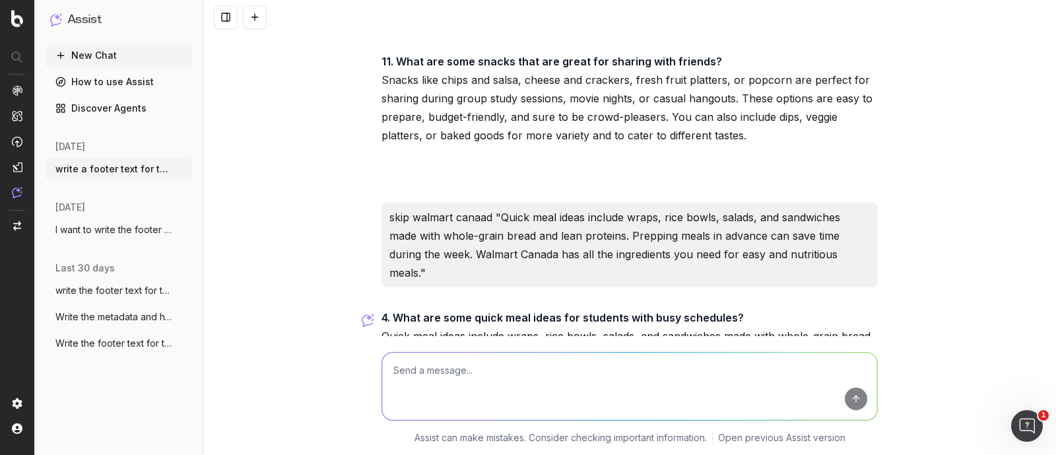
scroll to position [22036, 0]
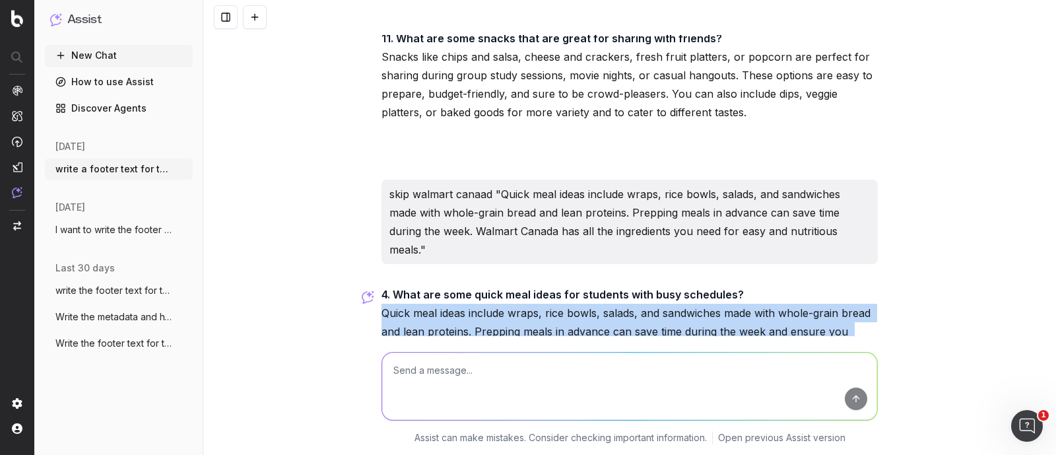
drag, startPoint x: 374, startPoint y: 208, endPoint x: 828, endPoint y: 279, distance: 459.6
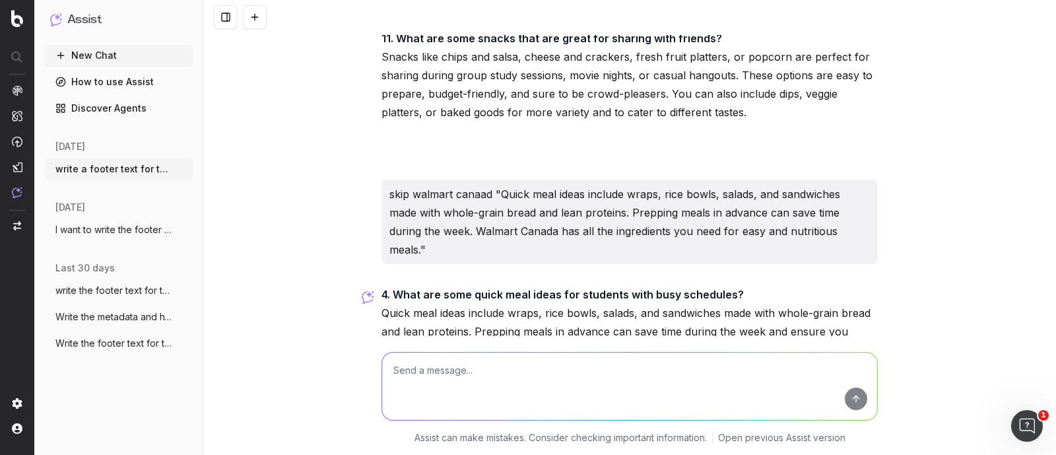
click at [436, 371] on textarea at bounding box center [629, 385] width 495 height 67
paste textarea "Staying hydrated is essential for focus and energy. Keep a reusable water bottl…"
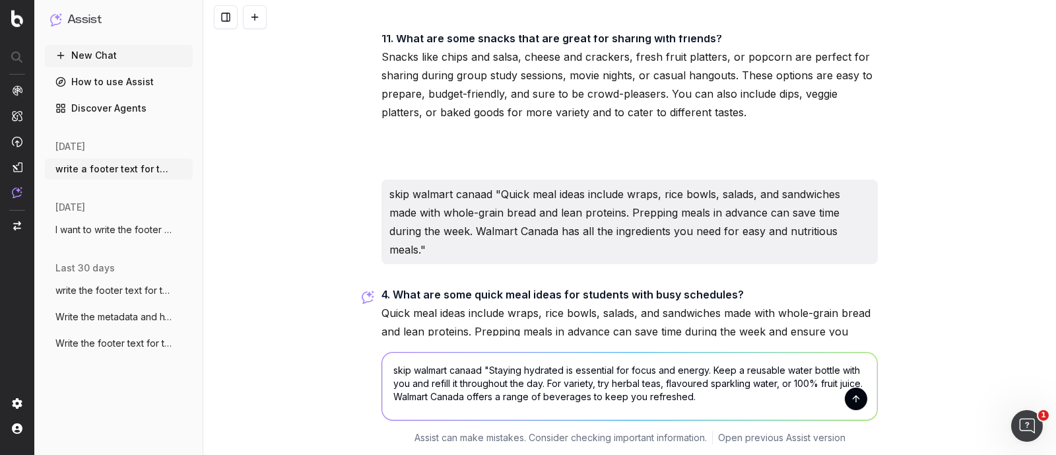
type textarea "skip walmart canaad "Staying hydrated is essential for focus and energy. Keep a…"
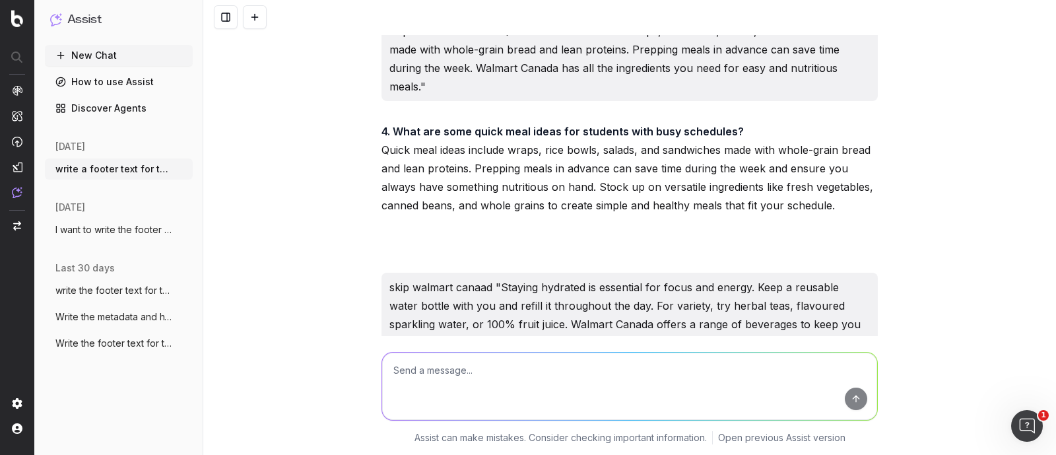
scroll to position [22274, 0]
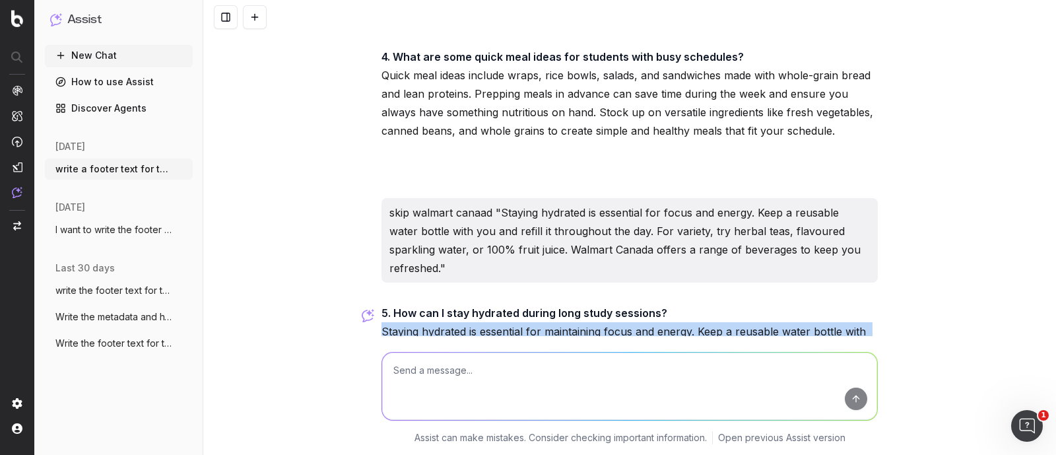
drag, startPoint x: 373, startPoint y: 214, endPoint x: 758, endPoint y: 275, distance: 389.5
